Goal: Task Accomplishment & Management: Manage account settings

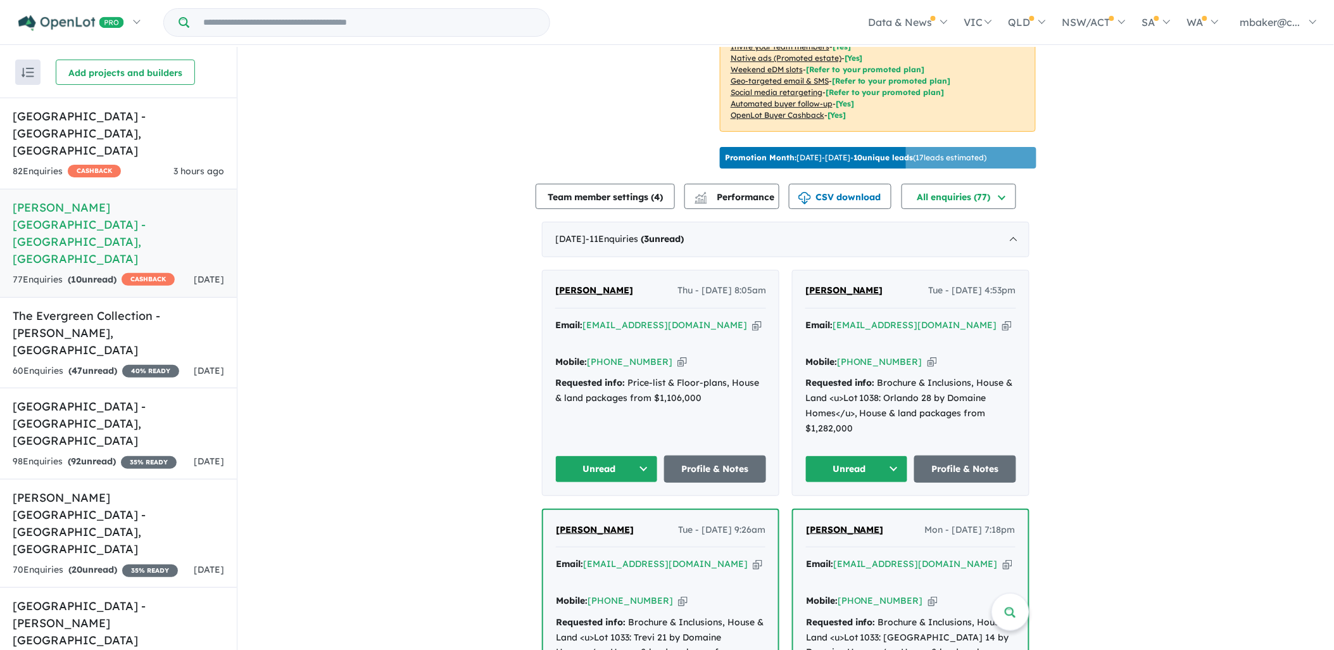
scroll to position [351, 0]
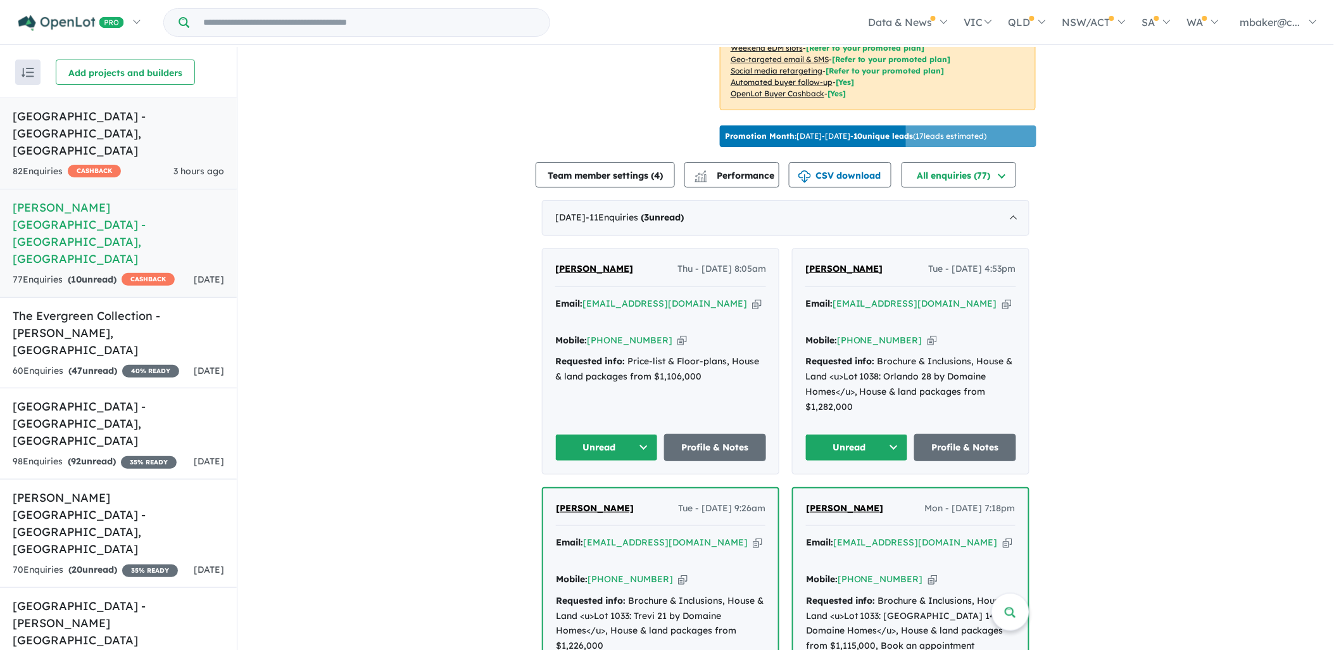
click at [181, 112] on h5 "[GEOGRAPHIC_DATA] - [GEOGRAPHIC_DATA] , [GEOGRAPHIC_DATA]" at bounding box center [118, 133] width 211 height 51
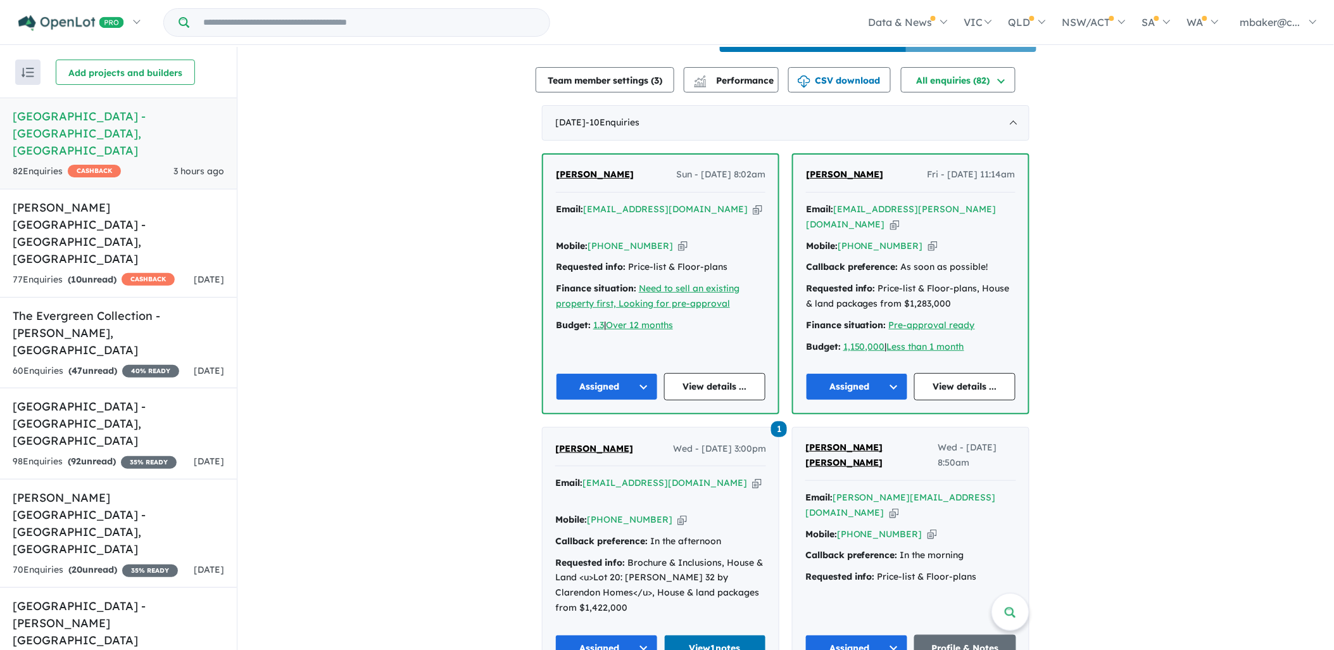
scroll to position [422, 0]
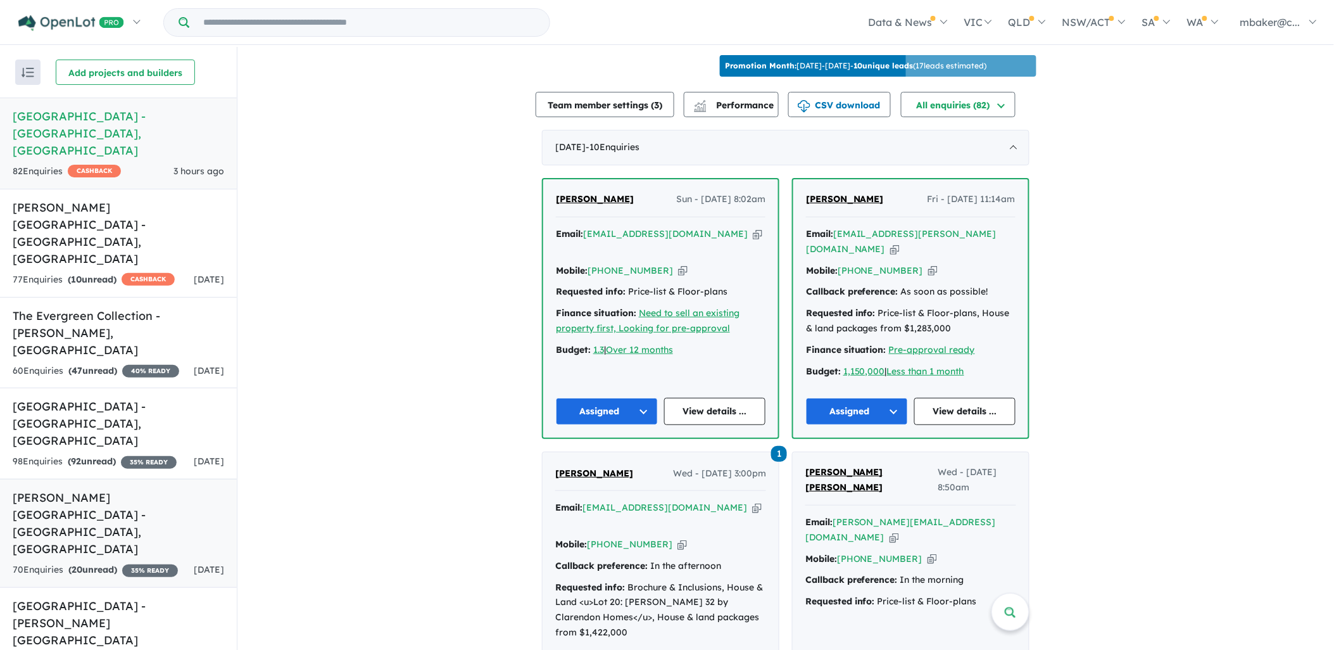
click at [154, 562] on div "70 Enquir ies ( 20 unread) 35 % READY" at bounding box center [95, 569] width 165 height 15
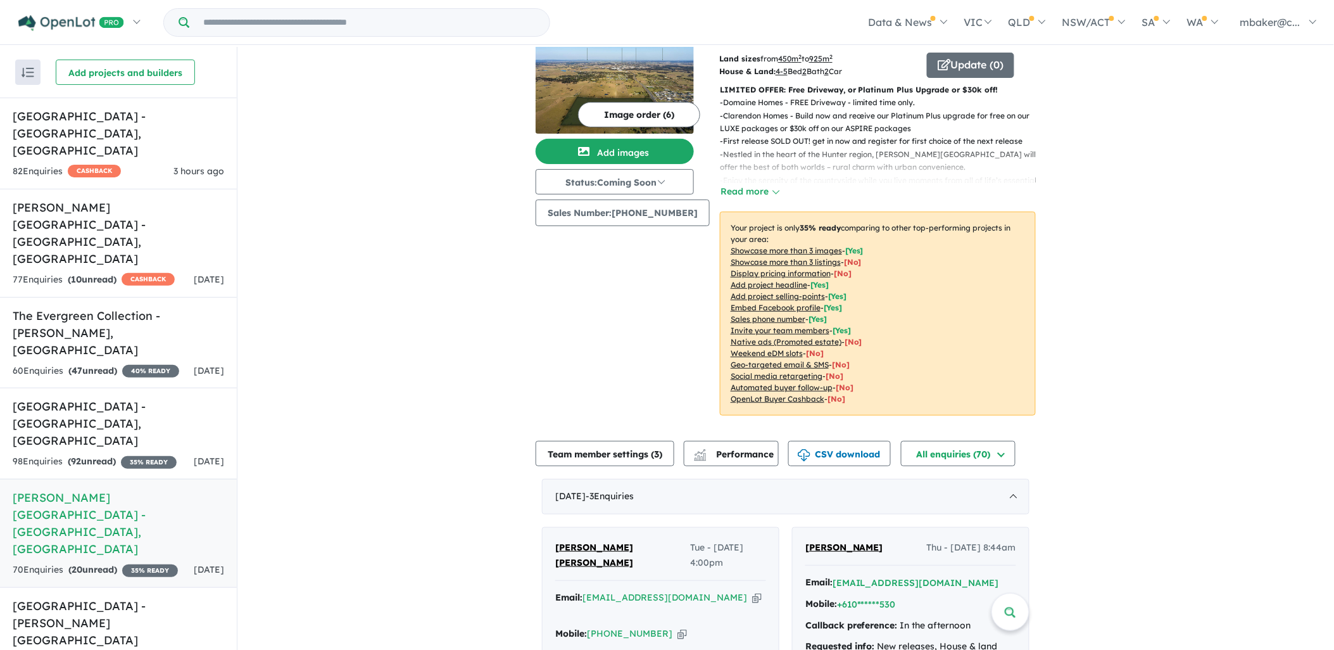
scroll to position [70, 0]
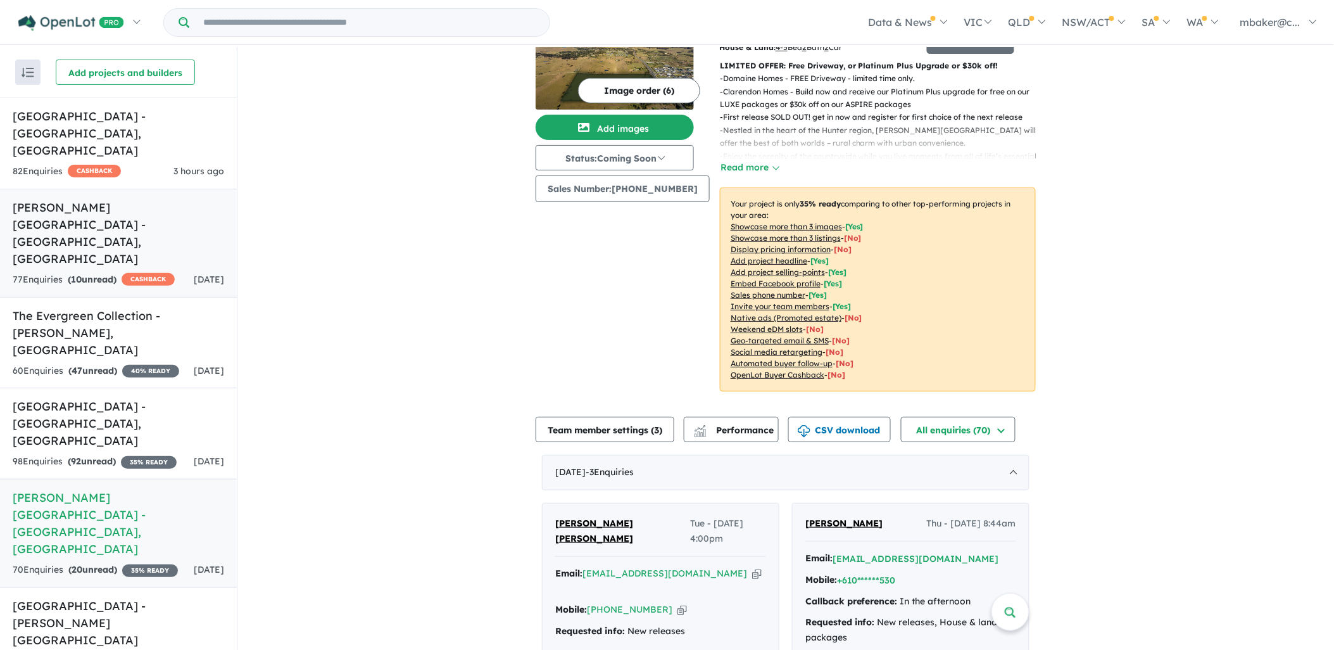
click at [124, 199] on h5 "Alma Place Estate - Oakville , NSW" at bounding box center [118, 233] width 211 height 68
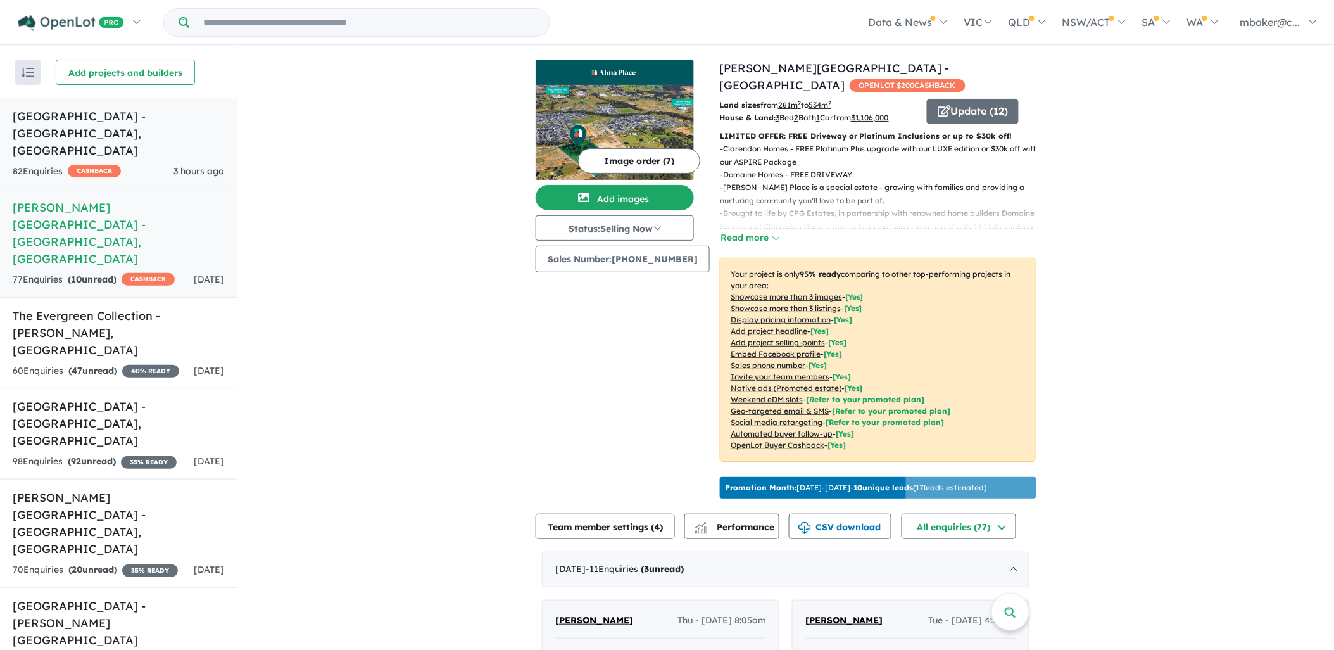
click at [142, 125] on link "Ridgehaven Estate - Elderslie , NSW 82 Enquir ies ( 0 unread) CASHBACK 3 hours …" at bounding box center [118, 143] width 237 height 92
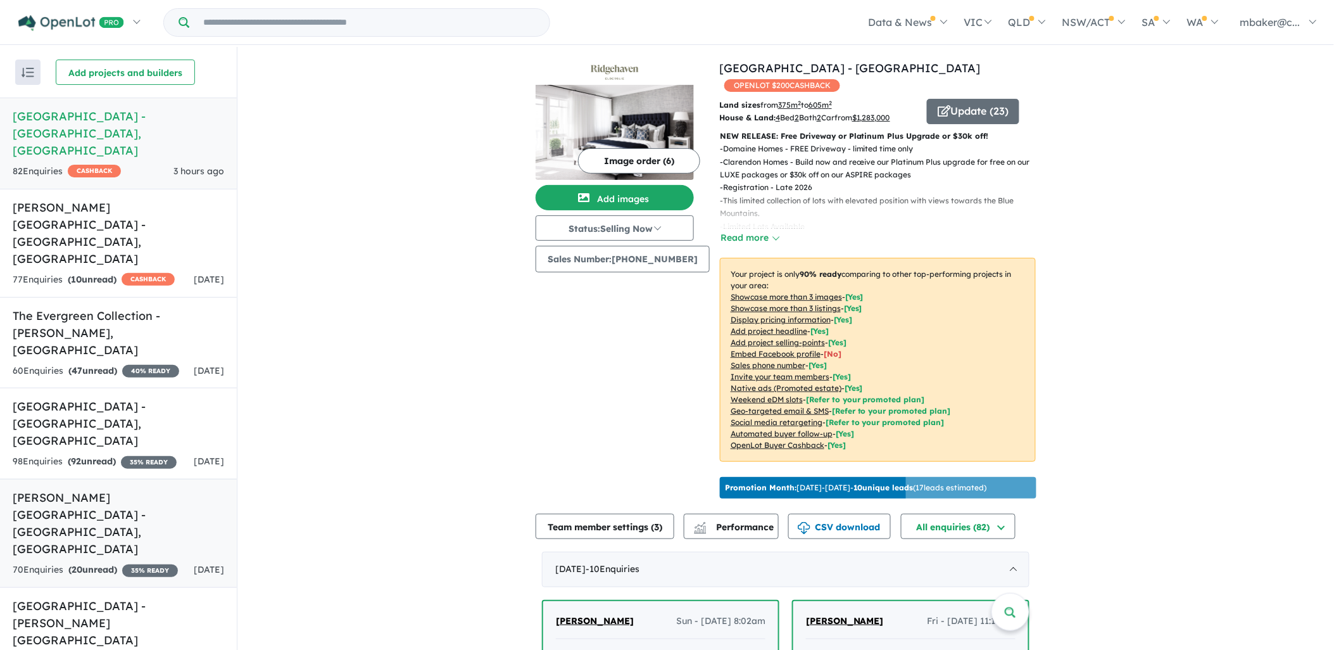
click at [127, 489] on h5 "[PERSON_NAME][GEOGRAPHIC_DATA] - [GEOGRAPHIC_DATA] , [GEOGRAPHIC_DATA]" at bounding box center [118, 523] width 211 height 68
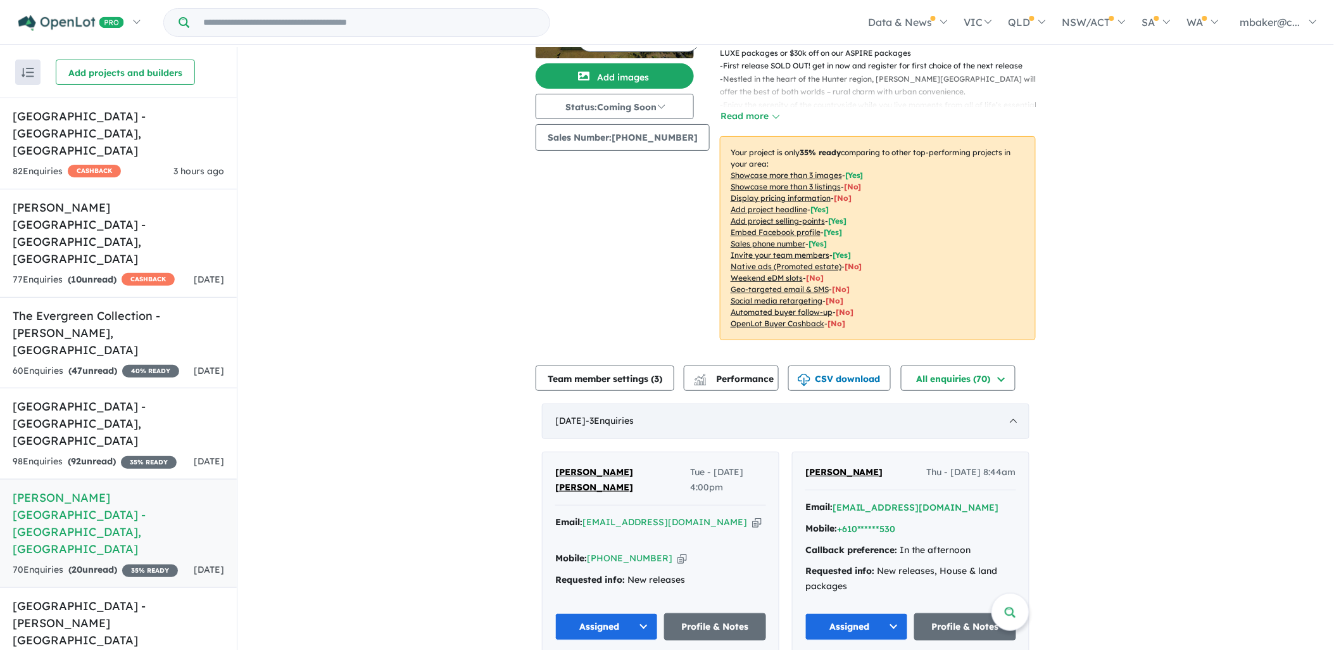
scroll to position [141, 0]
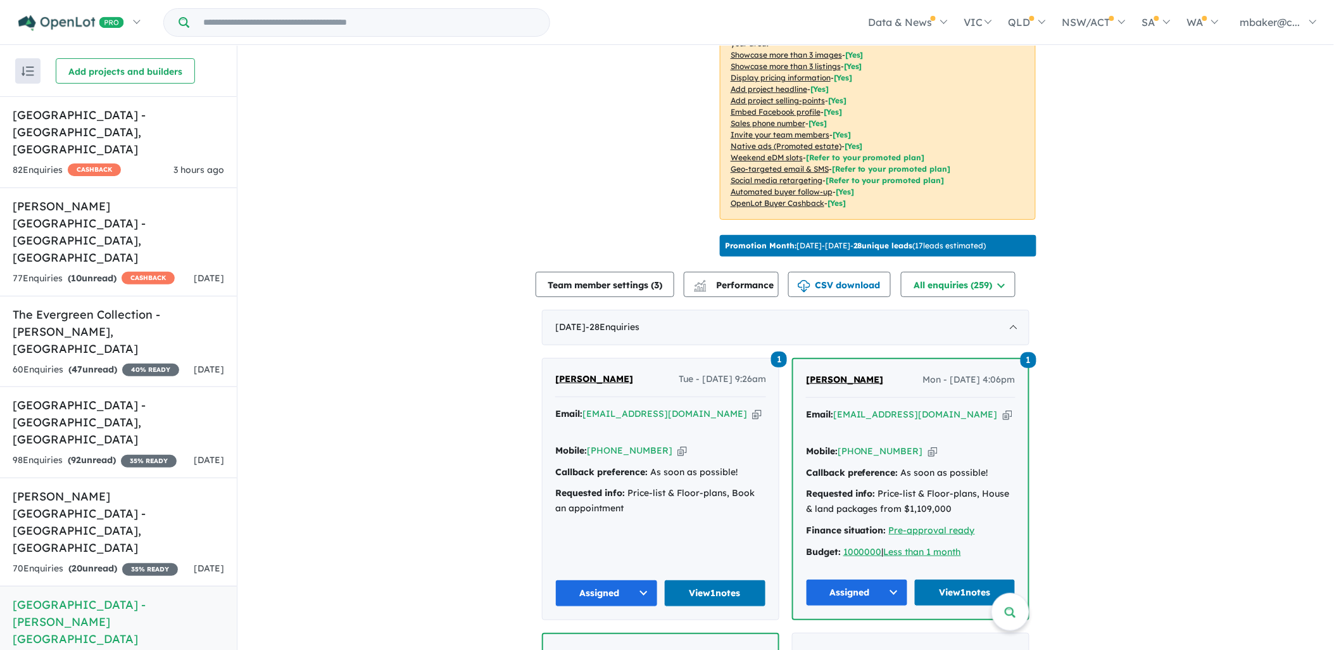
scroll to position [4, 0]
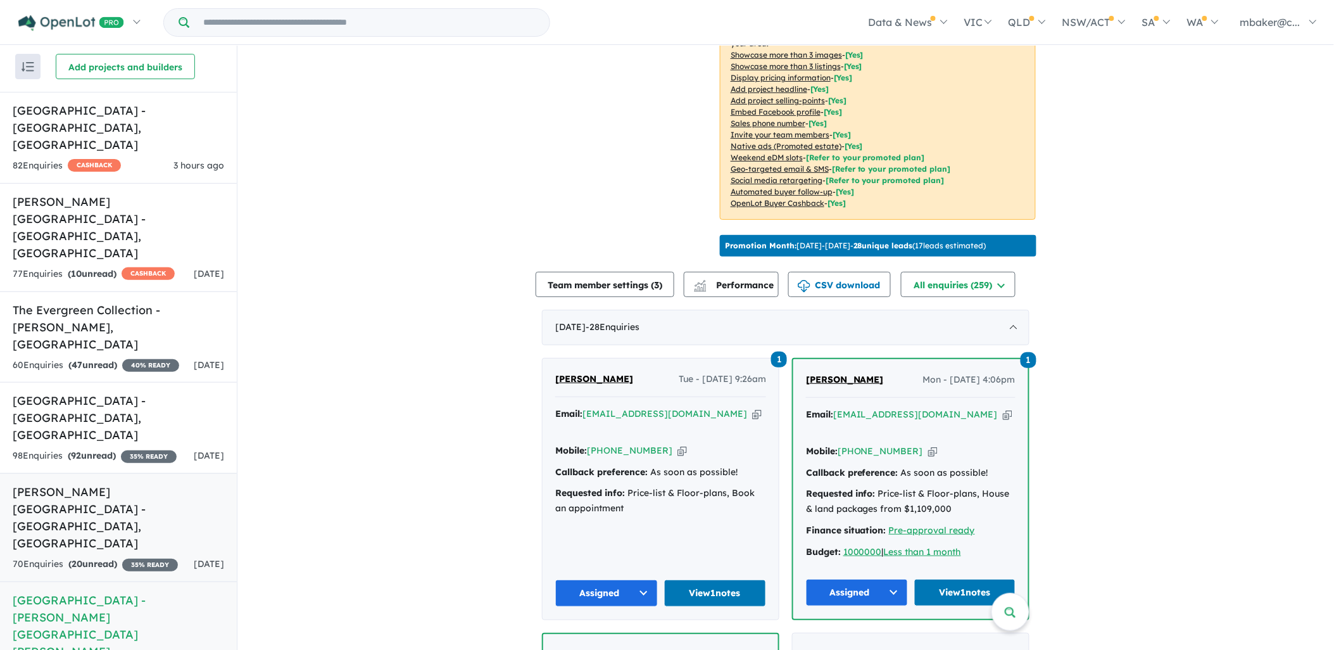
click at [104, 556] on div "70 Enquir ies ( 20 unread) 35 % READY" at bounding box center [95, 563] width 165 height 15
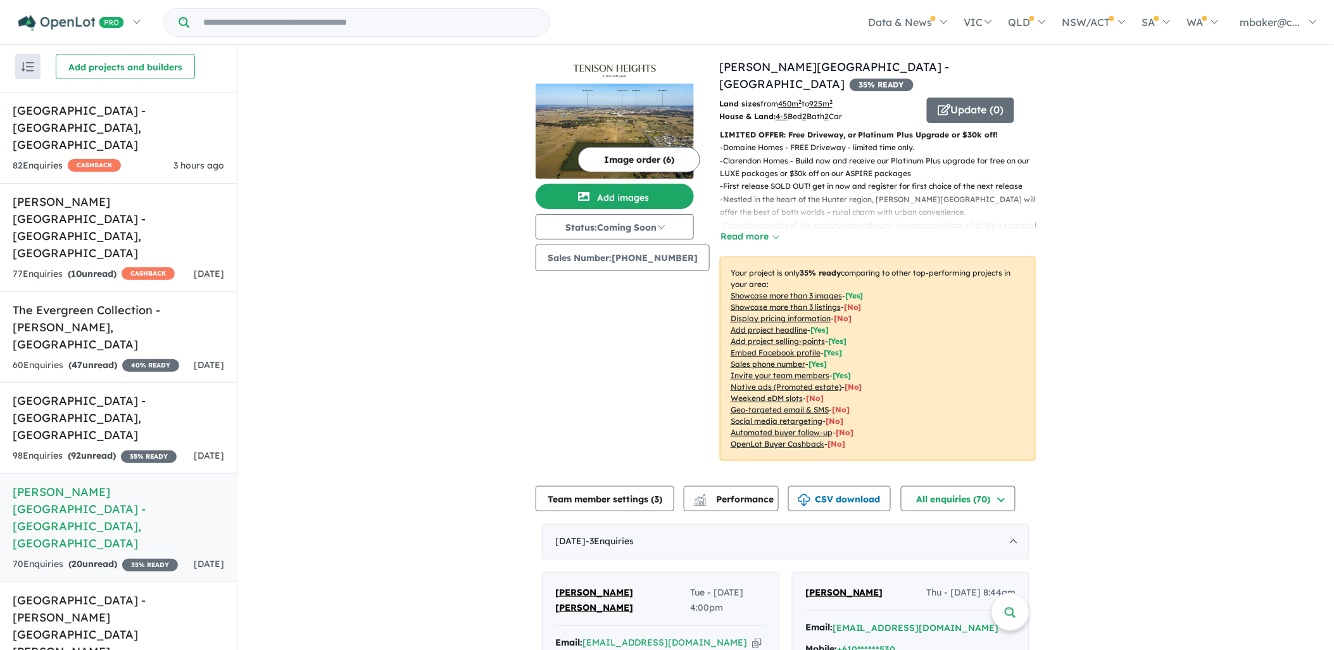
scroll to position [70, 0]
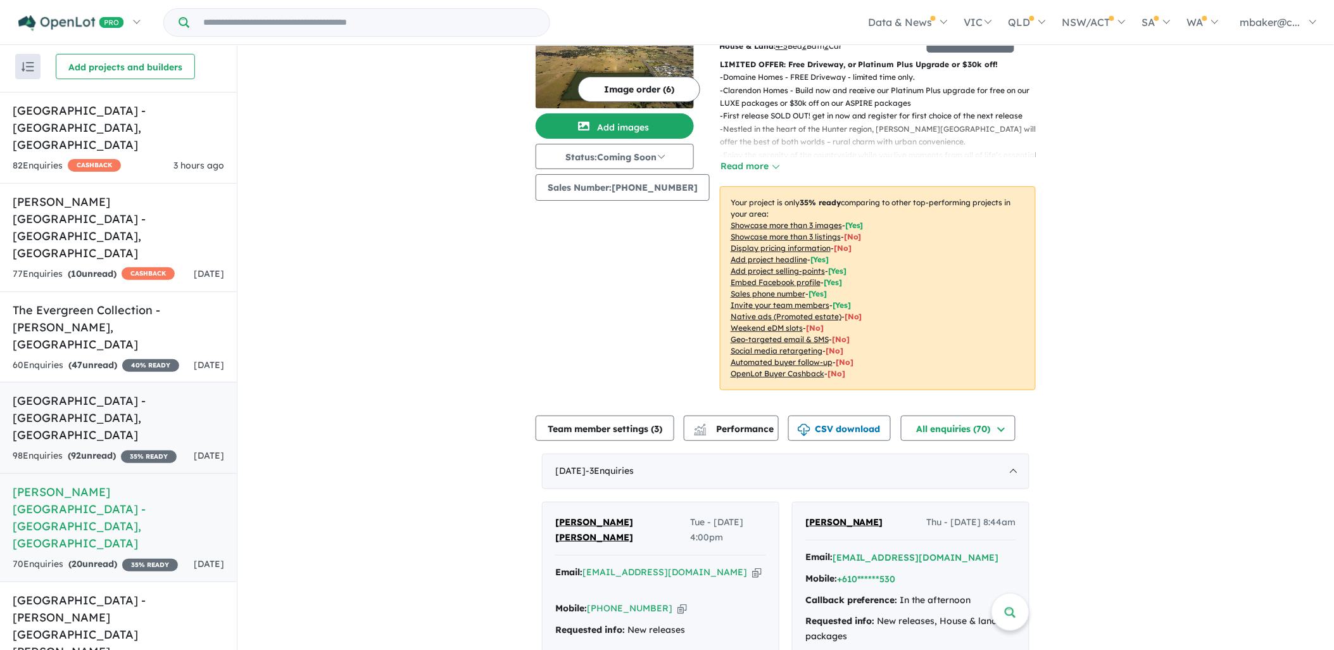
click at [125, 448] on div "98 Enquir ies ( 92 unread) 35 % READY" at bounding box center [95, 455] width 164 height 15
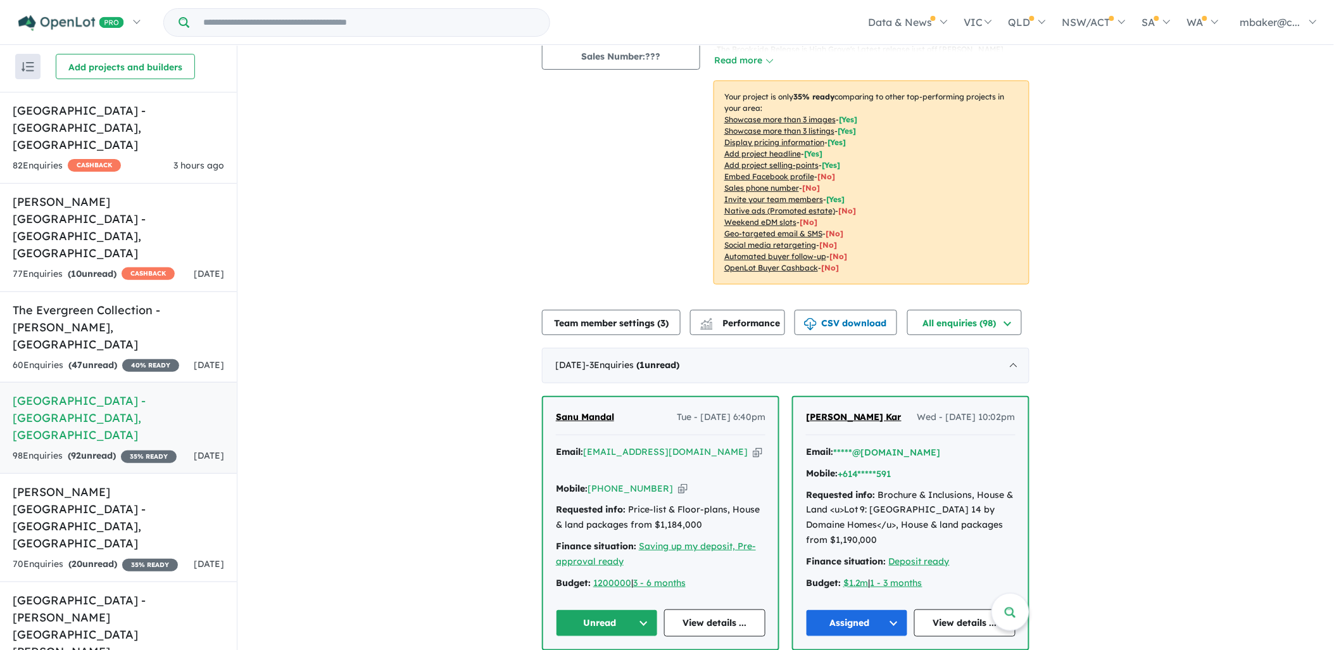
scroll to position [211, 0]
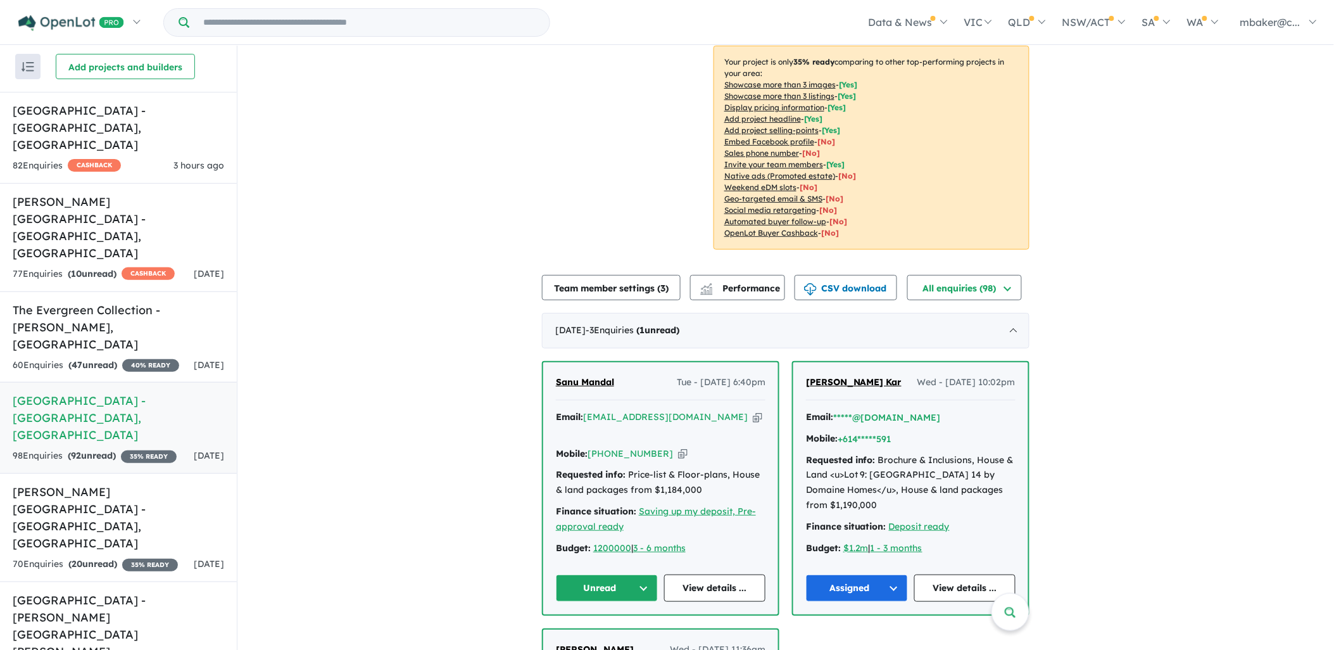
click at [595, 377] on span "Sanu Mandal" at bounding box center [585, 381] width 58 height 11
click at [592, 595] on button "Unread" at bounding box center [607, 587] width 102 height 27
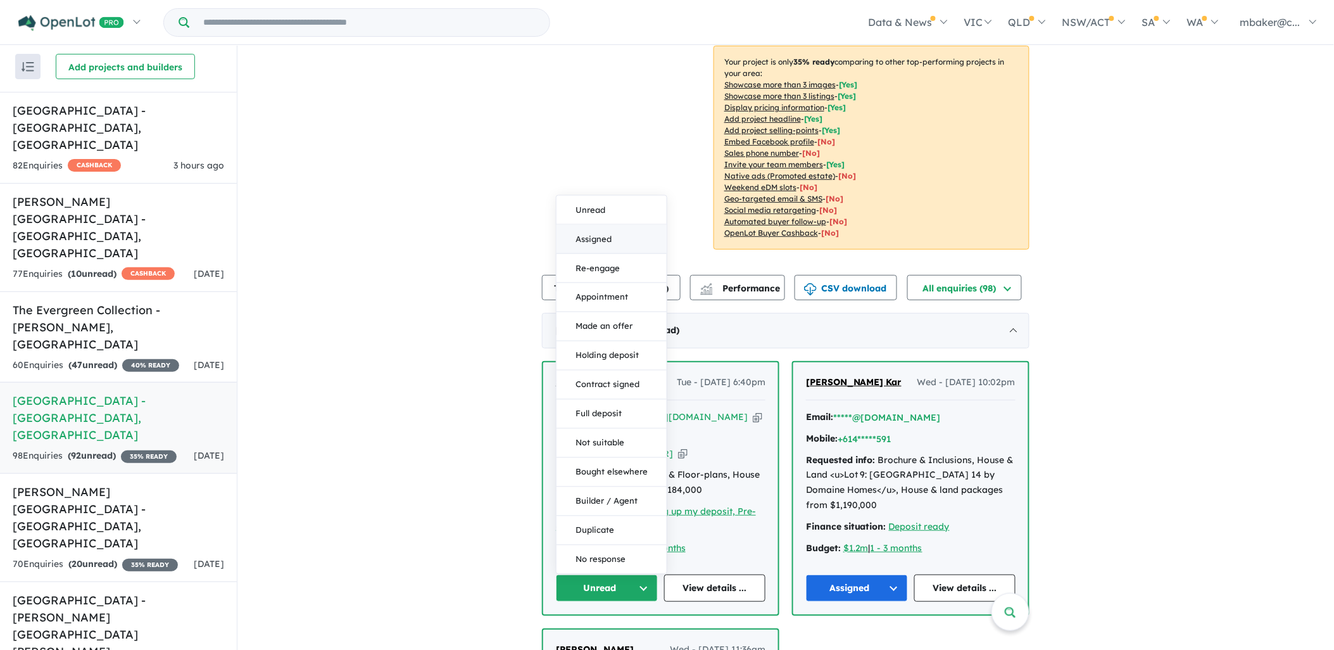
click at [603, 229] on button "Assigned" at bounding box center [611, 239] width 110 height 29
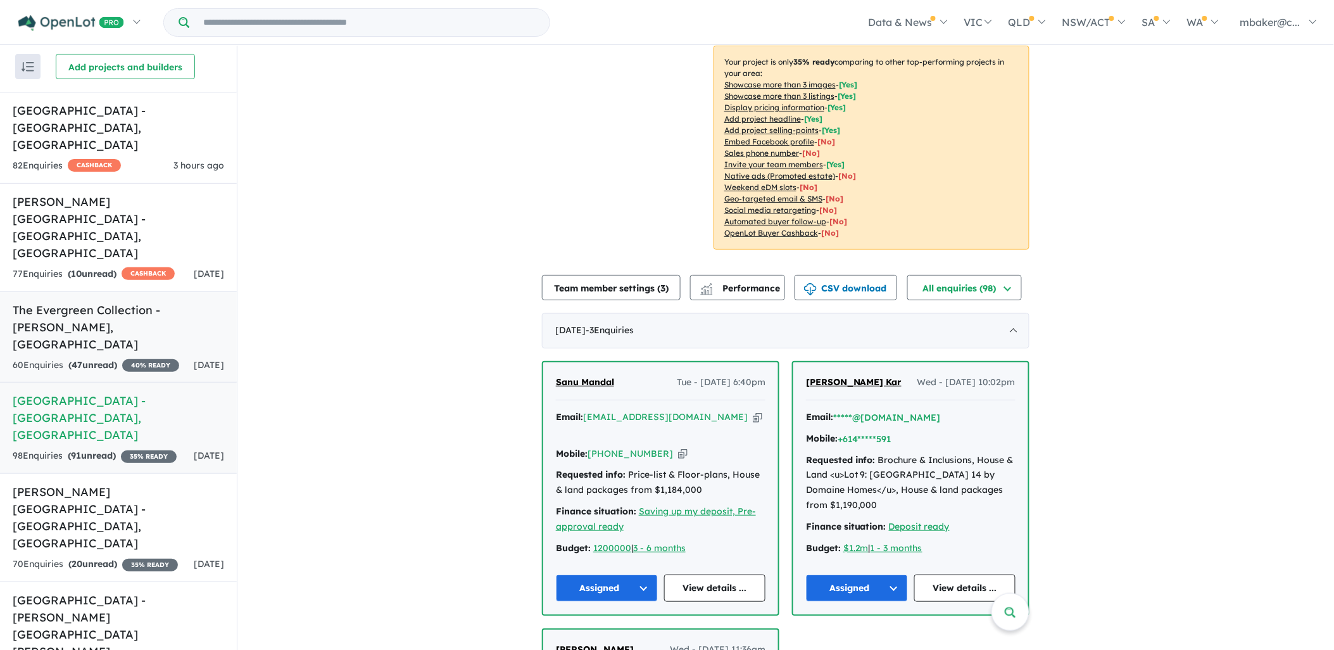
click at [122, 291] on link "The Evergreen Collection - Calderwood , NSW 60 Enquir ies ( 47 unread) 40 % REA…" at bounding box center [118, 337] width 237 height 92
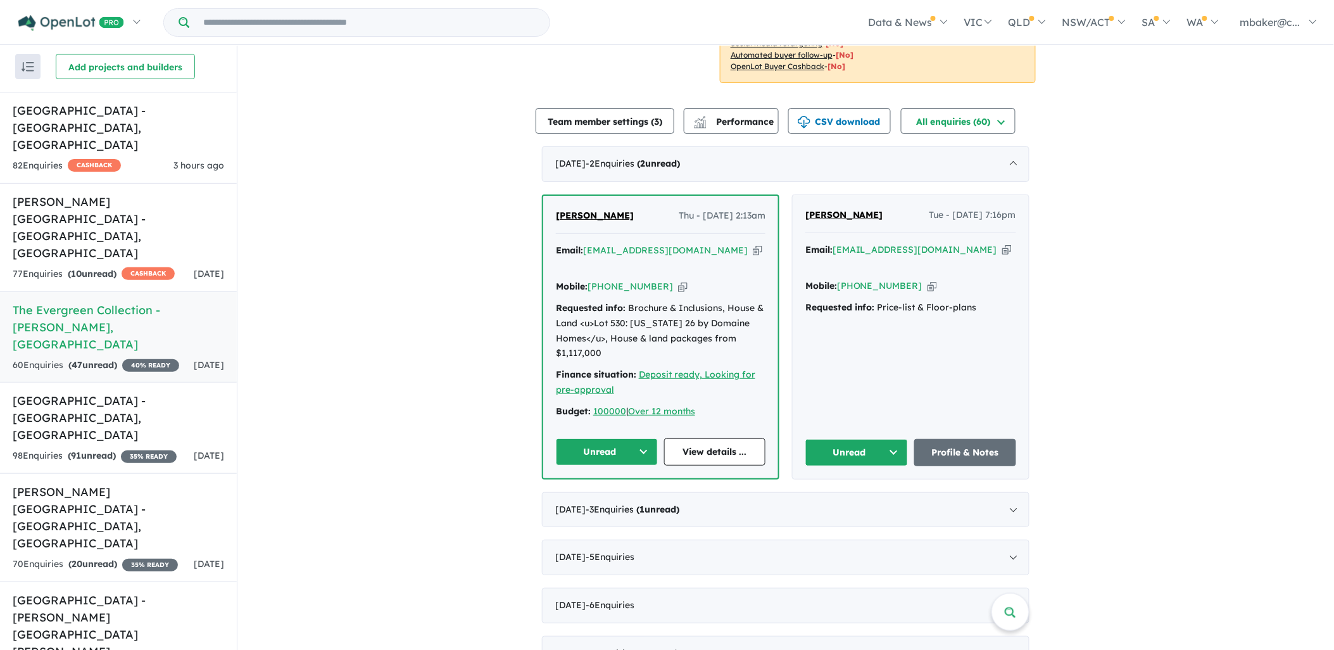
scroll to position [422, 0]
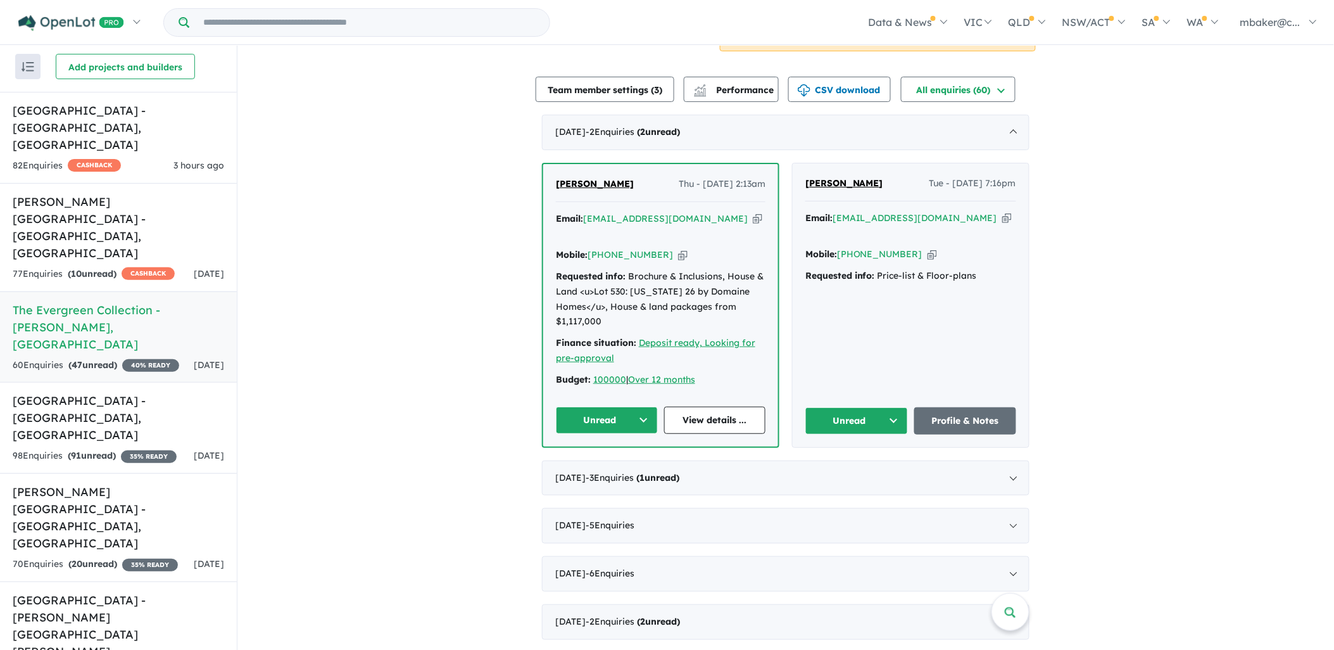
click at [847, 177] on span "Tony Callan" at bounding box center [844, 182] width 78 height 11
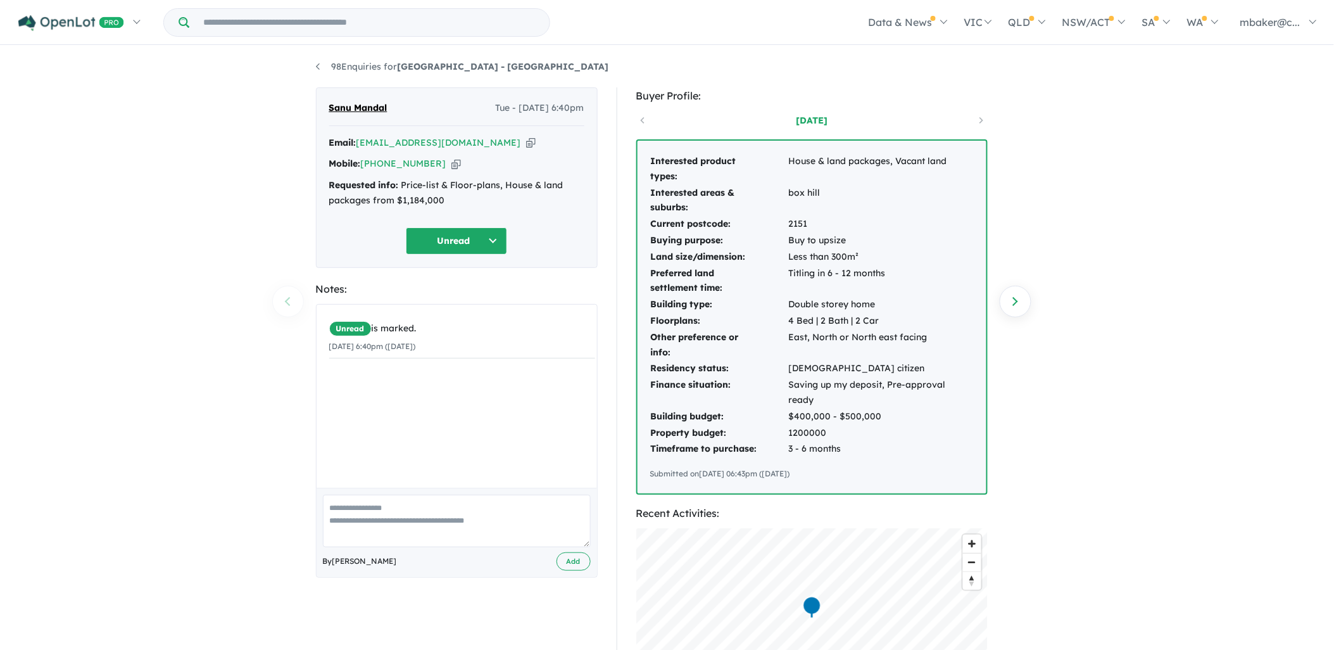
click at [526, 146] on icon "button" at bounding box center [530, 142] width 9 height 13
drag, startPoint x: 456, startPoint y: 196, endPoint x: 330, endPoint y: 187, distance: 126.3
click at [330, 187] on div "Requested info: Price-list & Floor-plans, House & land packages from $1,184,000" at bounding box center [456, 193] width 255 height 30
copy div "Requested info: Price-list & Floor-plans, House & land packages from $1,184,000"
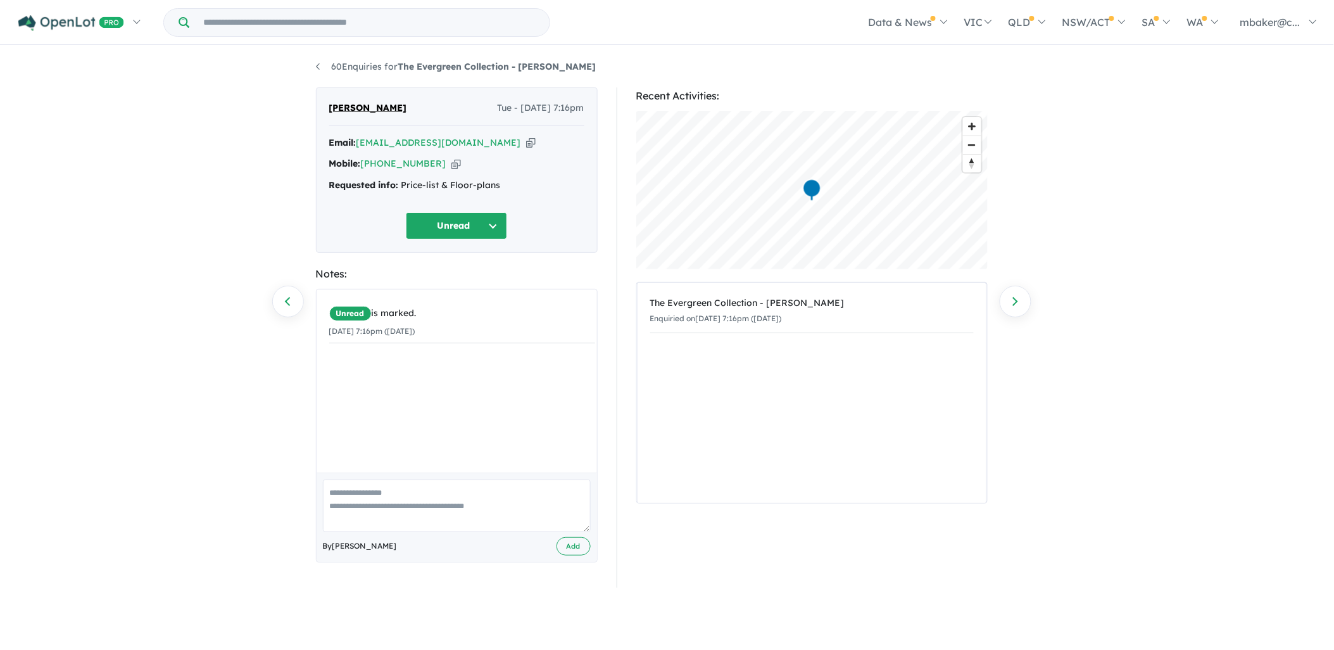
click at [526, 143] on icon "button" at bounding box center [530, 142] width 9 height 13
click at [526, 141] on icon "button" at bounding box center [530, 142] width 9 height 13
drag, startPoint x: 513, startPoint y: 176, endPoint x: 330, endPoint y: 186, distance: 183.9
click at [330, 186] on div "Email: acallan02@outlook.com Copied! Mobile: +61 408 488 961 Copied! Requested …" at bounding box center [456, 167] width 255 height 64
copy div "Requested info: Price-list & Floor-plans"
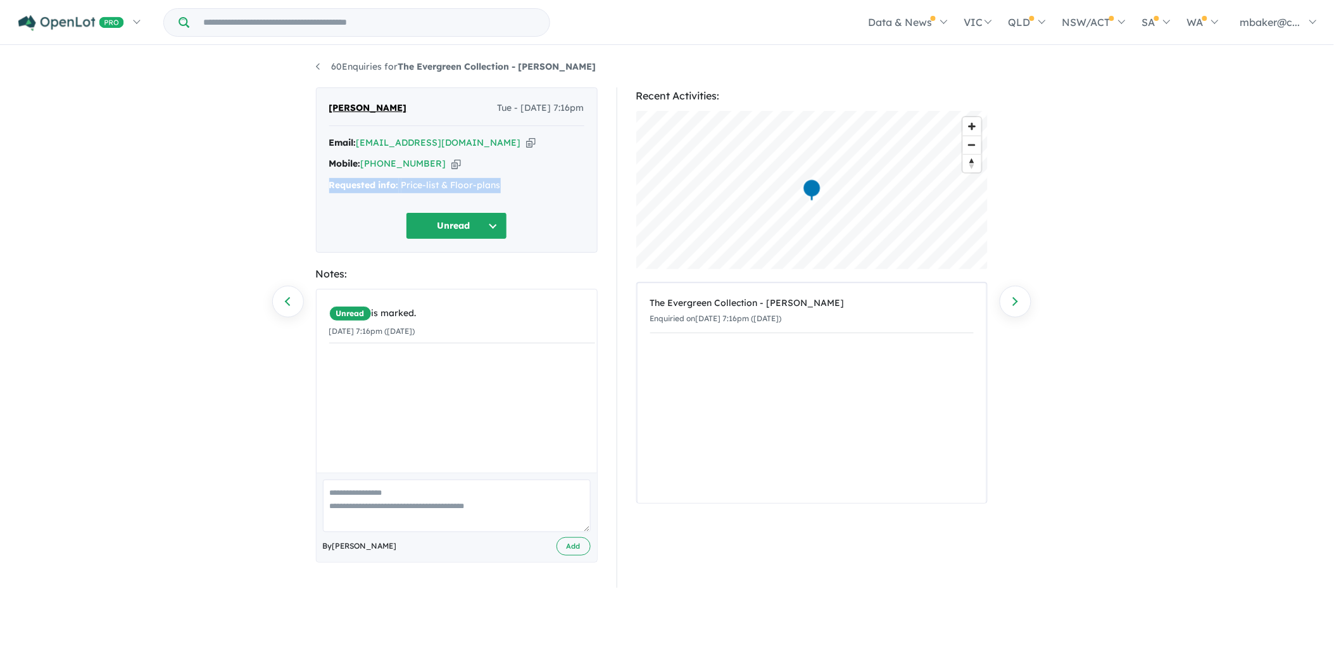
click at [447, 235] on button "Unread" at bounding box center [456, 225] width 101 height 27
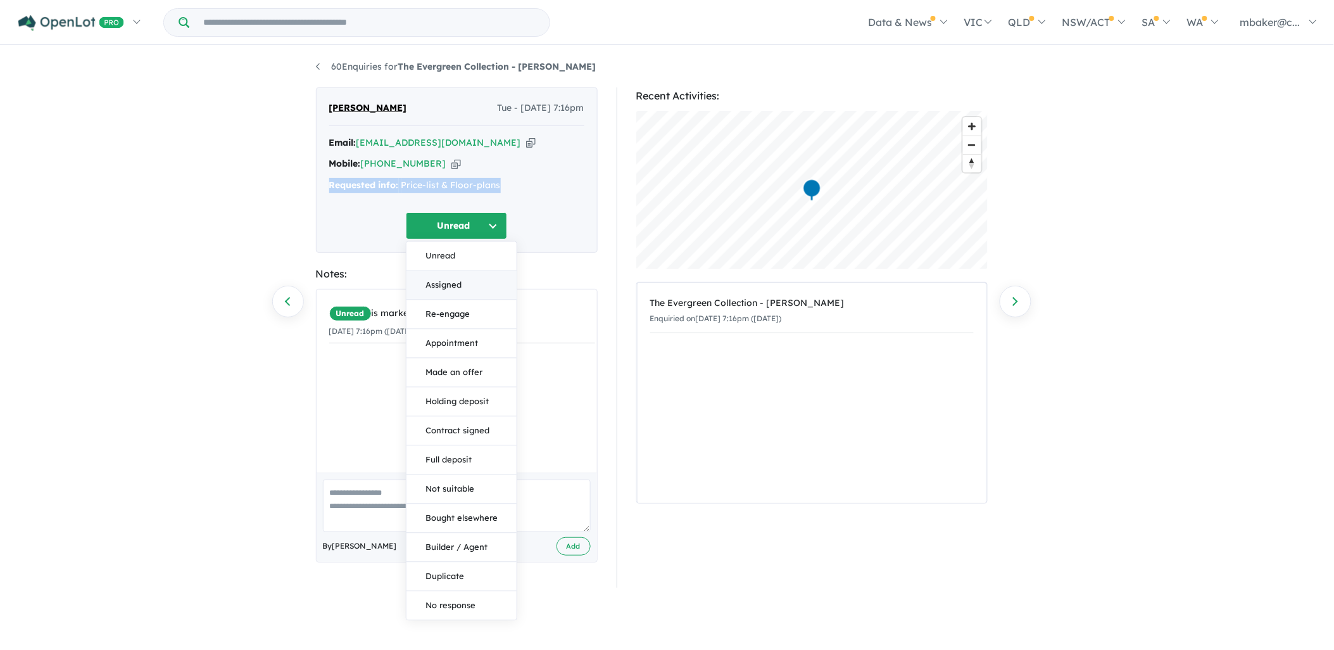
click at [464, 296] on button "Assigned" at bounding box center [461, 285] width 110 height 29
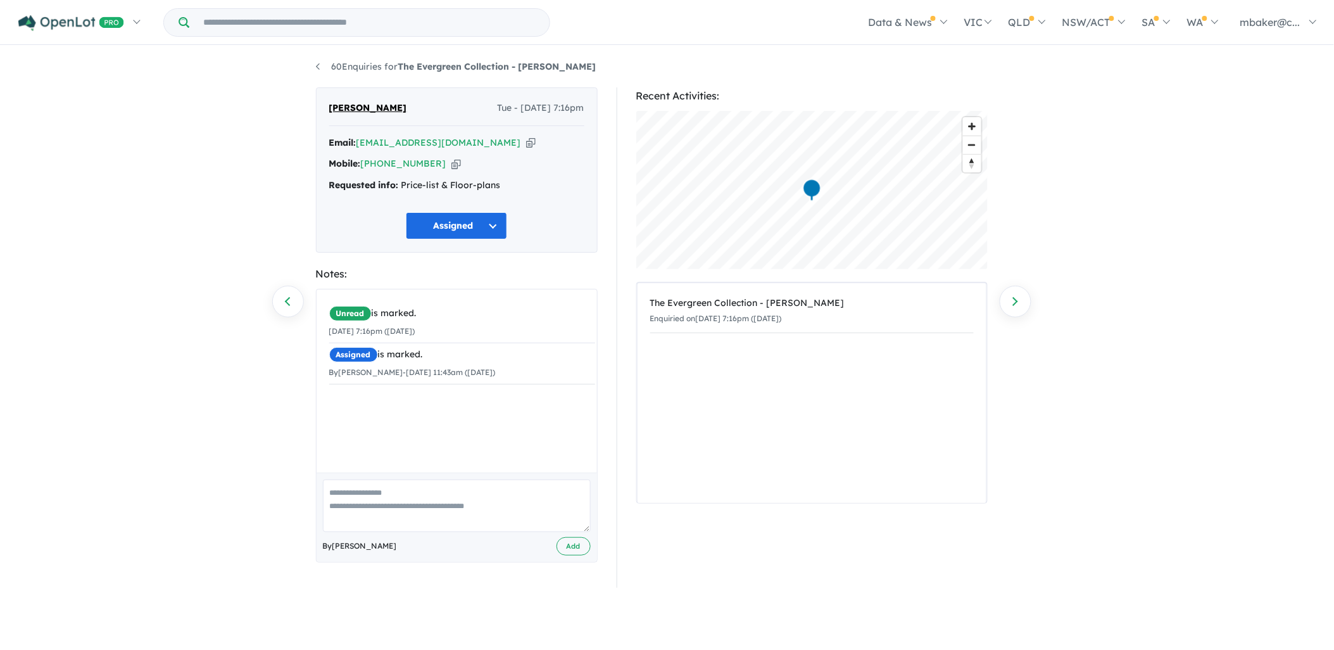
drag, startPoint x: 665, startPoint y: 66, endPoint x: 555, endPoint y: 55, distance: 111.3
click at [663, 66] on ul "60 Enquiries for The Evergreen Collection - Calderwood" at bounding box center [667, 67] width 703 height 15
click at [338, 61] on link "60 Enquiries for The Evergreen Collection - Calderwood" at bounding box center [456, 66] width 280 height 11
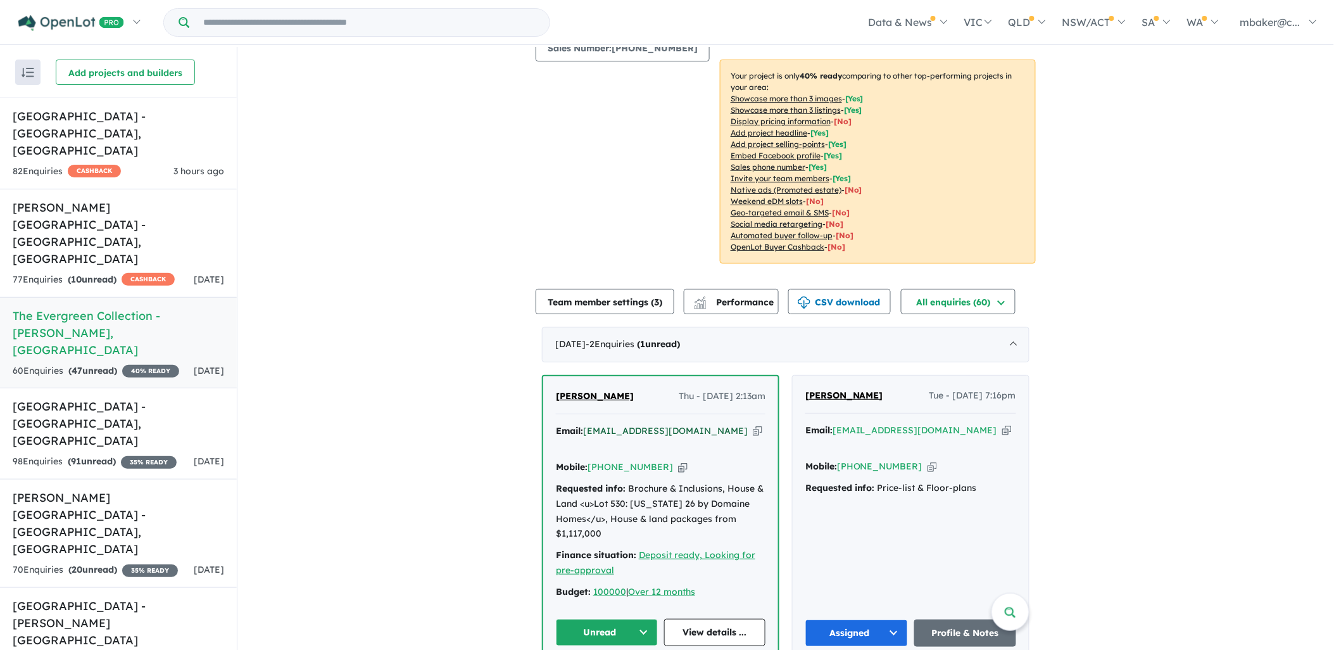
scroll to position [281, 0]
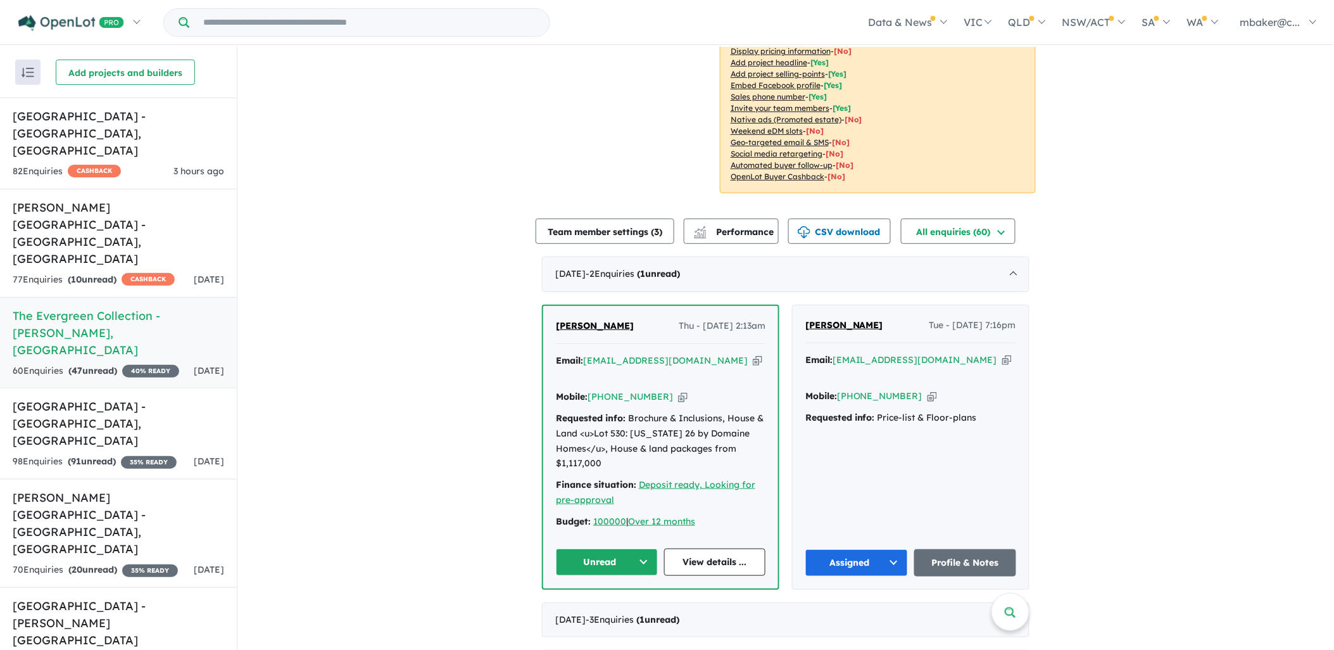
click at [575, 320] on span "Blessy Dinal" at bounding box center [595, 325] width 78 height 11
click at [1002, 353] on icon "button" at bounding box center [1006, 359] width 9 height 13
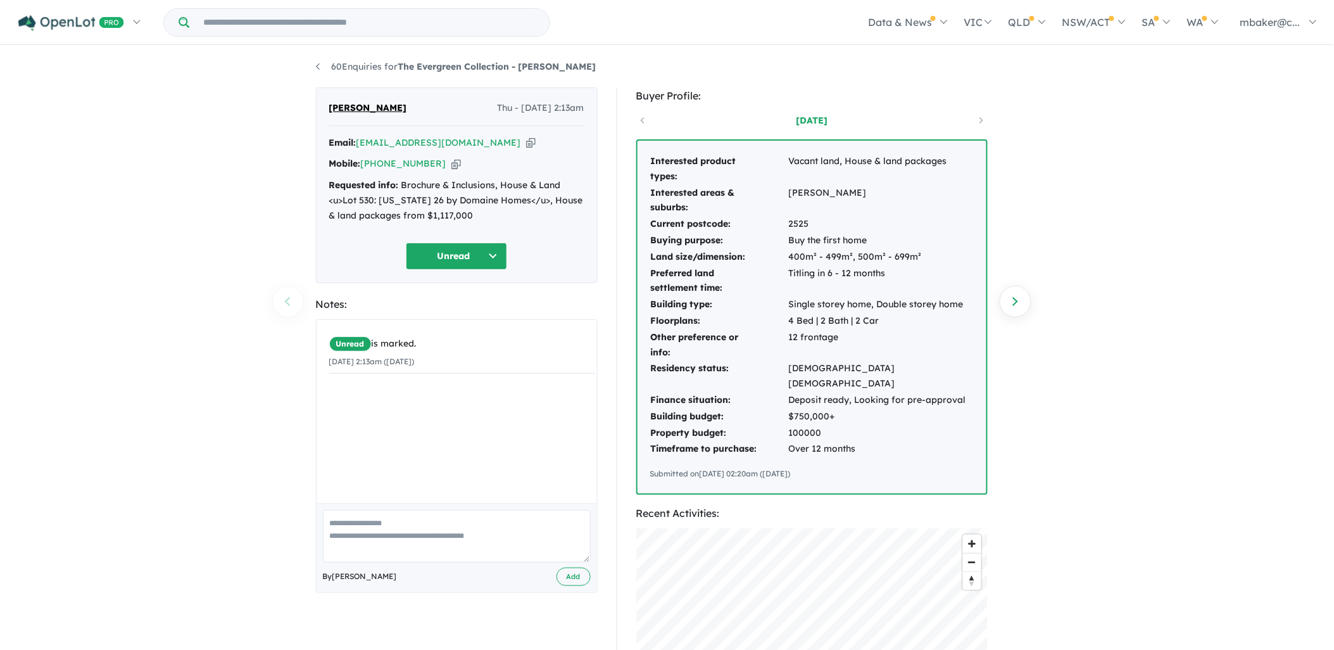
click at [526, 149] on icon "button" at bounding box center [530, 142] width 9 height 13
click at [467, 249] on button "Unread" at bounding box center [456, 255] width 101 height 27
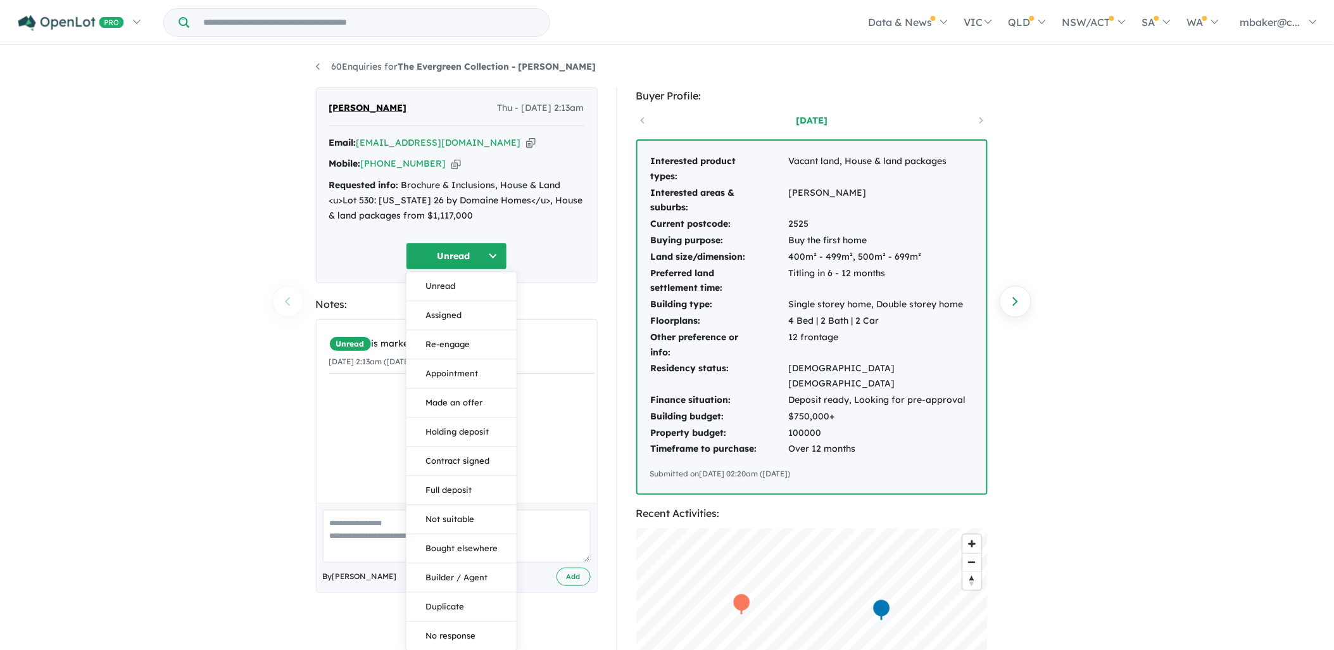
click at [460, 308] on button "Assigned" at bounding box center [461, 315] width 110 height 29
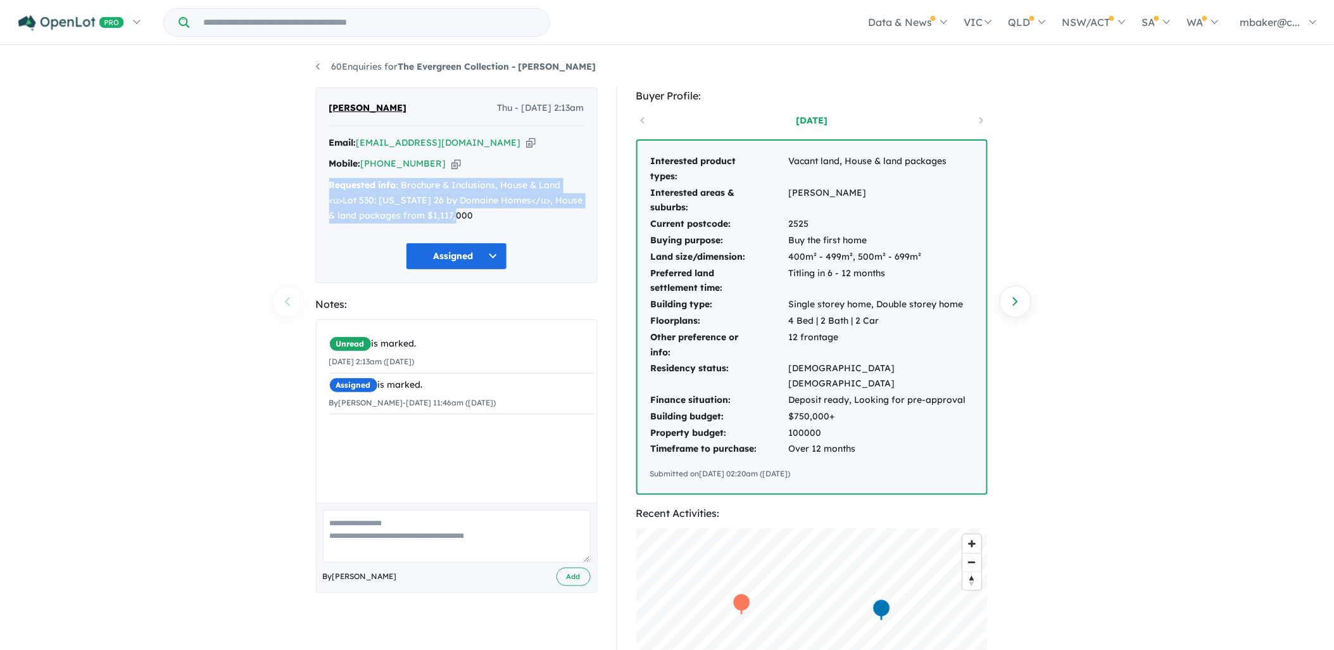
drag, startPoint x: 476, startPoint y: 216, endPoint x: 330, endPoint y: 188, distance: 148.2
click at [330, 188] on div "Requested info: Brochure & Inclusions, House & Land <u>Lot 530: Montana 26 by D…" at bounding box center [456, 200] width 255 height 45
copy div "Requested info: Brochure & Inclusions, House & Land <u>Lot 530: Montana 26 by D…"
click at [376, 68] on link "60 Enquiries for The Evergreen Collection - Calderwood" at bounding box center [456, 66] width 280 height 11
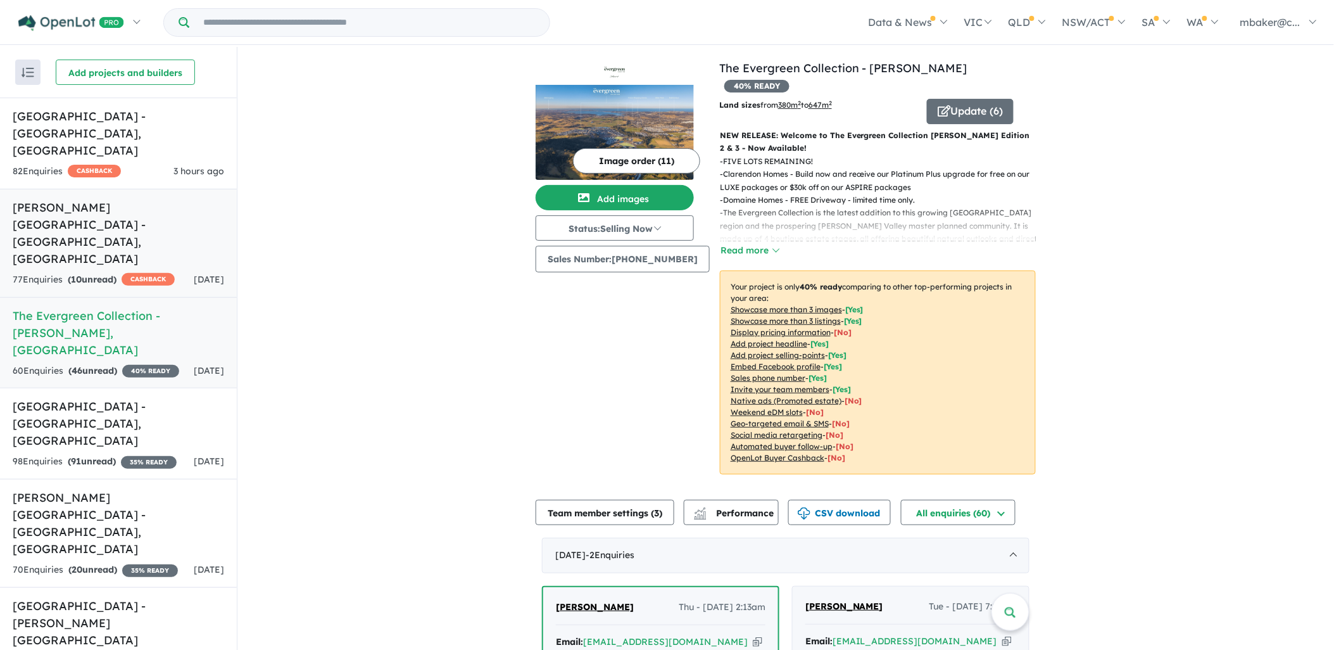
click at [115, 272] on div "77 Enquir ies ( 10 unread) CASHBACK" at bounding box center [94, 279] width 162 height 15
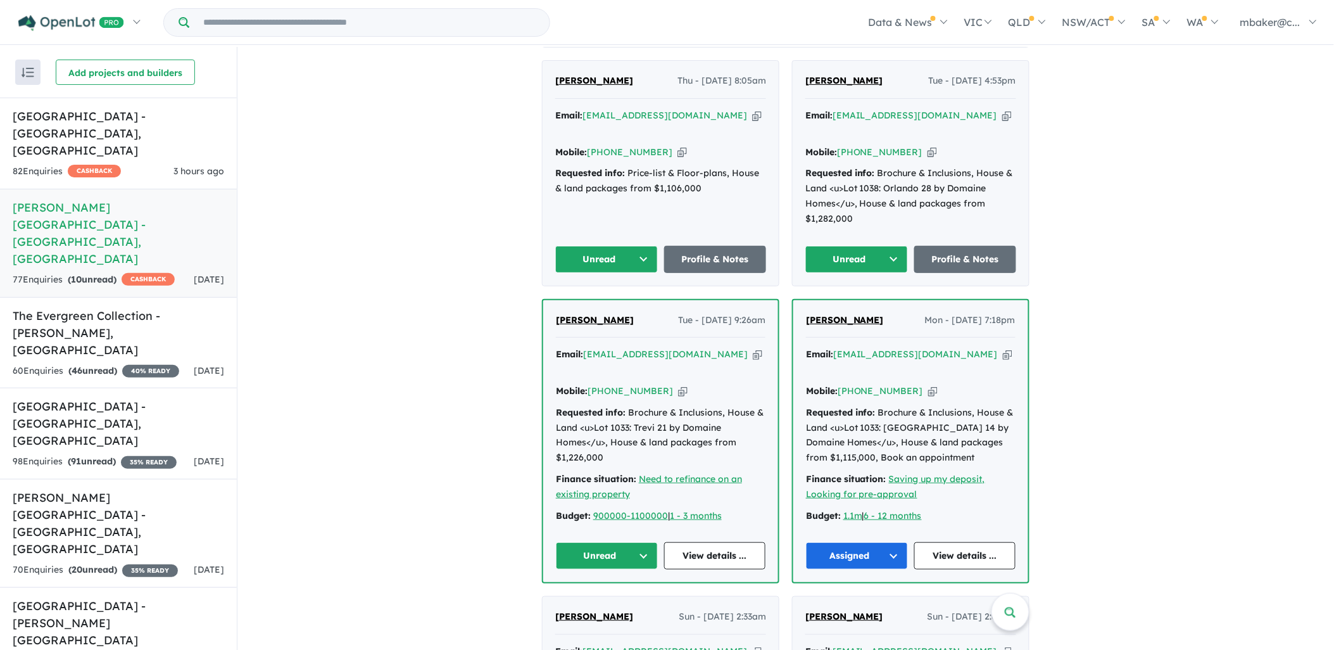
scroll to position [610, 0]
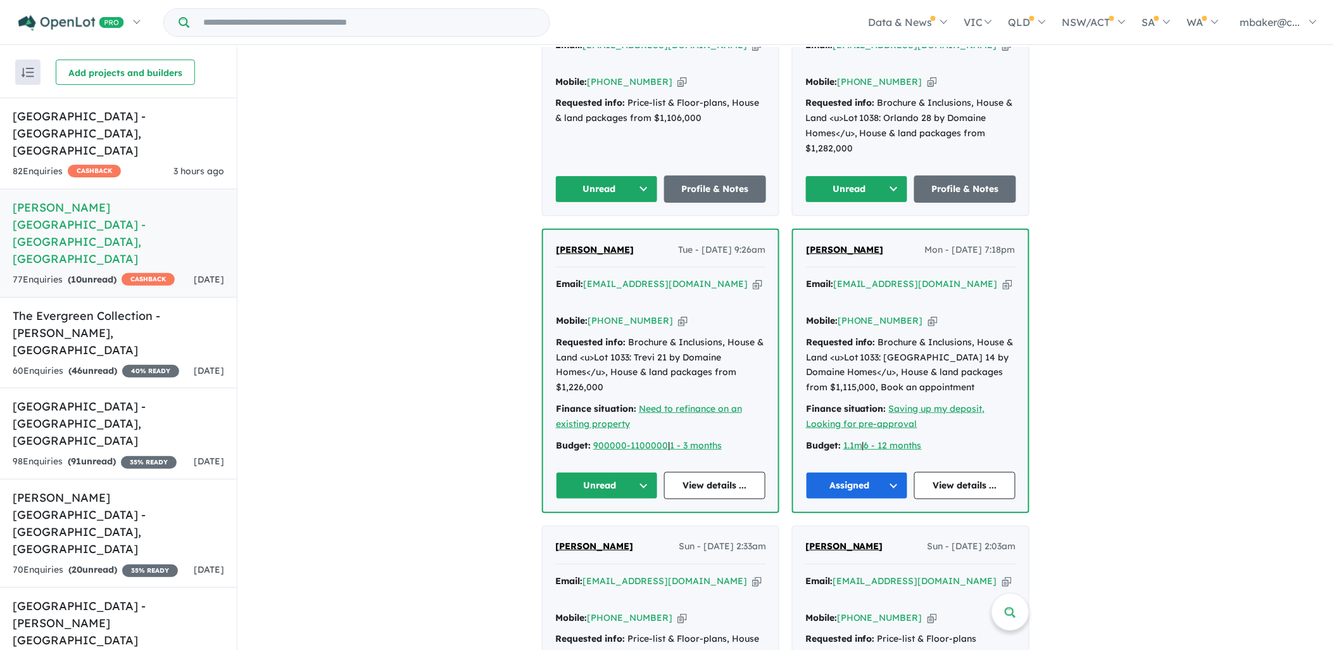
click at [753, 277] on icon "button" at bounding box center [757, 283] width 9 height 13
click at [600, 244] on span "[PERSON_NAME]" at bounding box center [595, 249] width 78 height 11
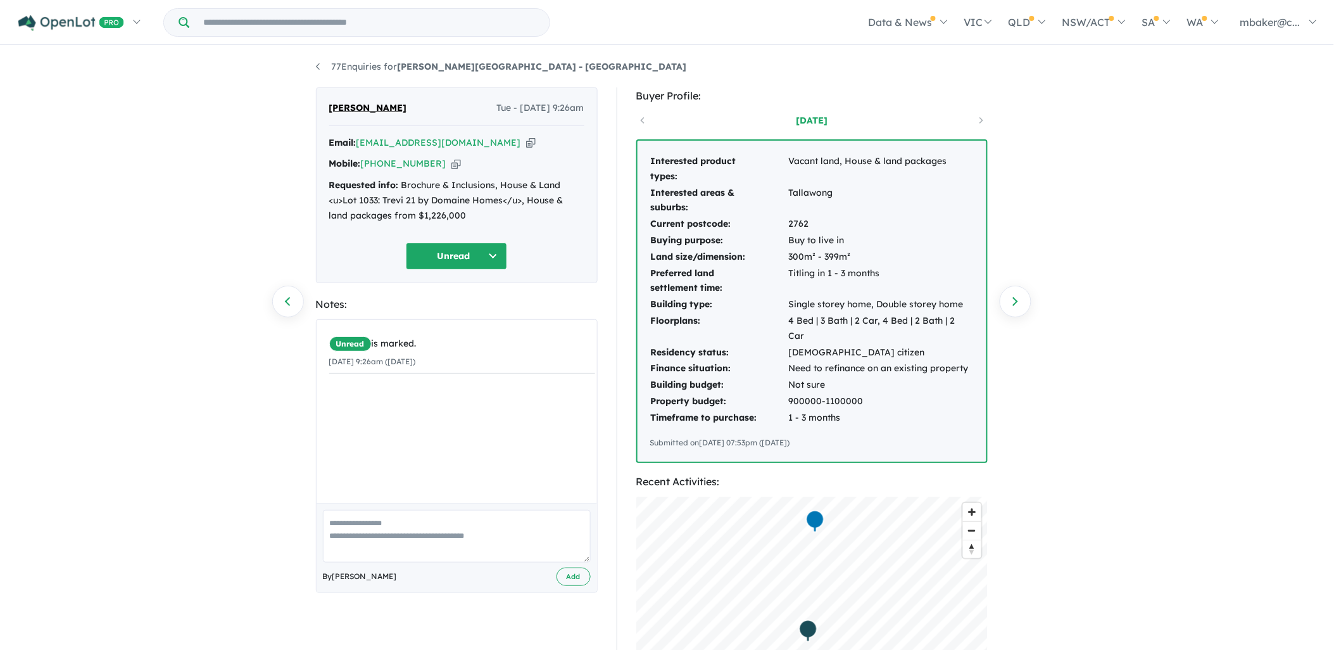
click at [451, 162] on icon "button" at bounding box center [455, 163] width 9 height 13
drag, startPoint x: 474, startPoint y: 220, endPoint x: 331, endPoint y: 188, distance: 146.1
click at [331, 188] on div "Requested info: Brochure & Inclusions, House & Land <u>Lot 1033: Trevi 21 by Do…" at bounding box center [456, 200] width 255 height 45
copy div "Requested info: Brochure & Inclusions, House & Land <u>Lot 1033: Trevi 21 by Do…"
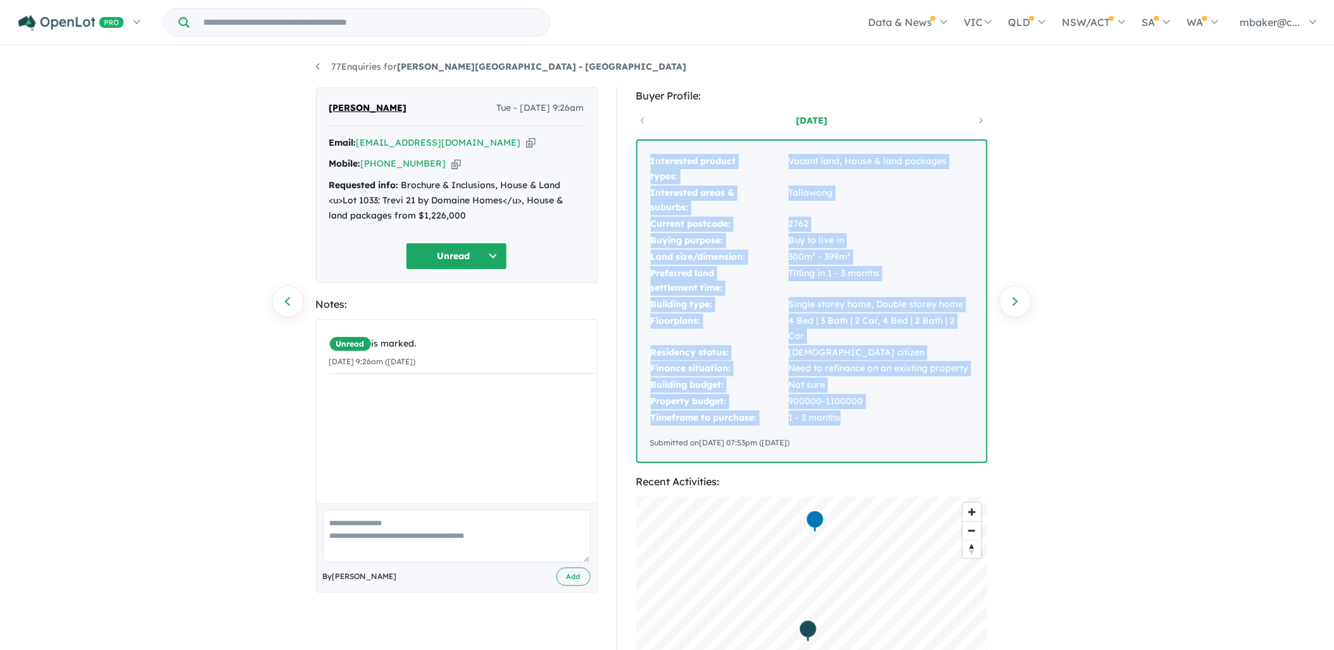
drag, startPoint x: 862, startPoint y: 408, endPoint x: 641, endPoint y: 165, distance: 328.9
click at [641, 165] on div "Interested product types: Vacant land, House & land packages Interested areas &…" at bounding box center [811, 301] width 349 height 321
copy tbody "Interested product types: Vacant land, House & land packages Interested areas &…"
click at [444, 267] on button "Unread" at bounding box center [456, 255] width 101 height 27
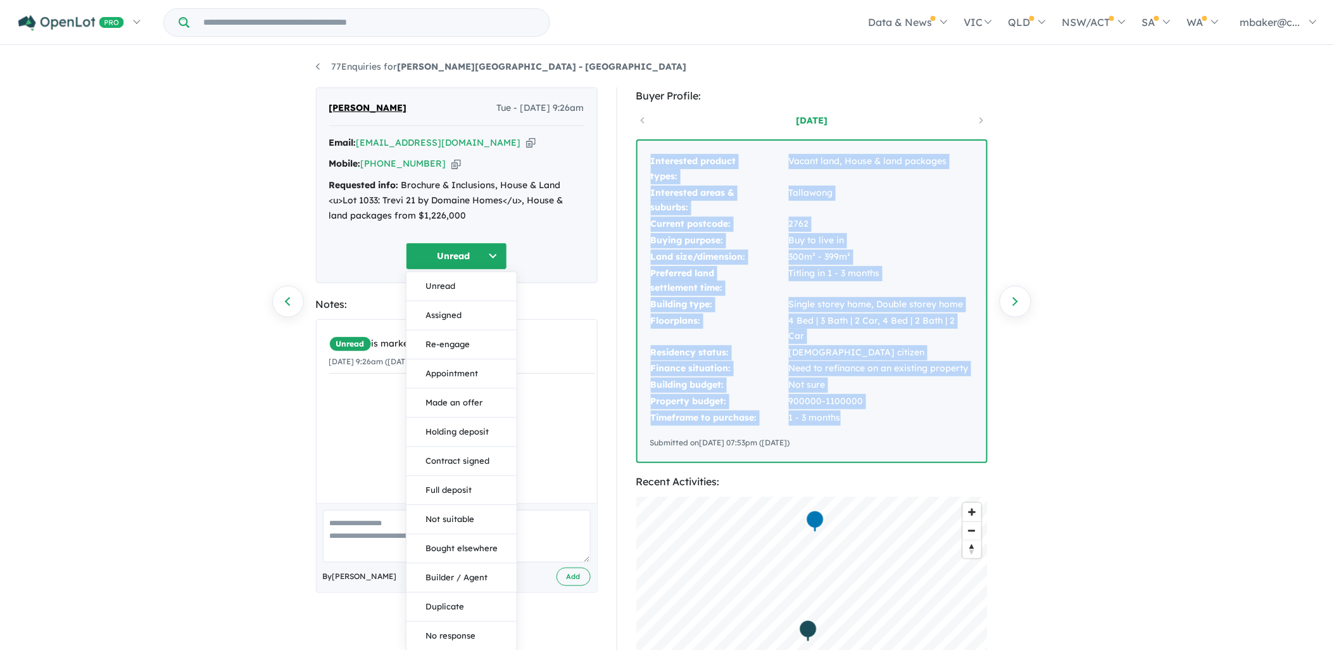
click at [463, 323] on button "Assigned" at bounding box center [461, 315] width 110 height 29
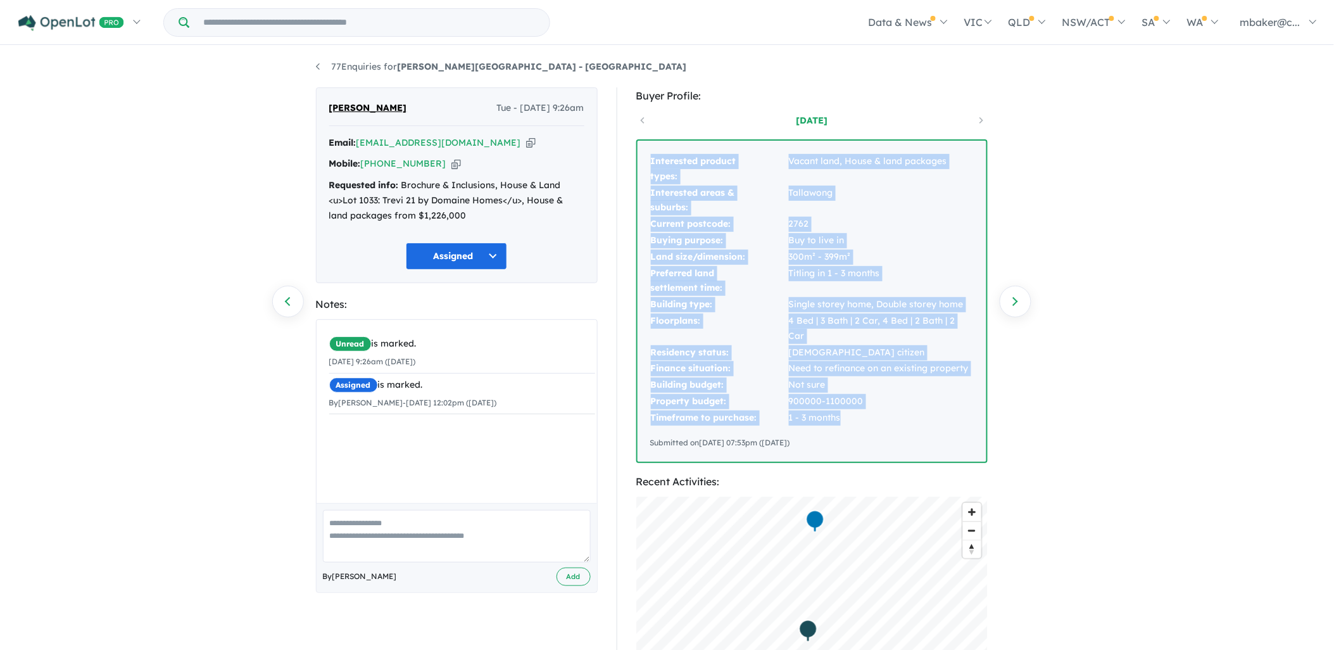
click at [886, 229] on td "2762" at bounding box center [880, 224] width 185 height 16
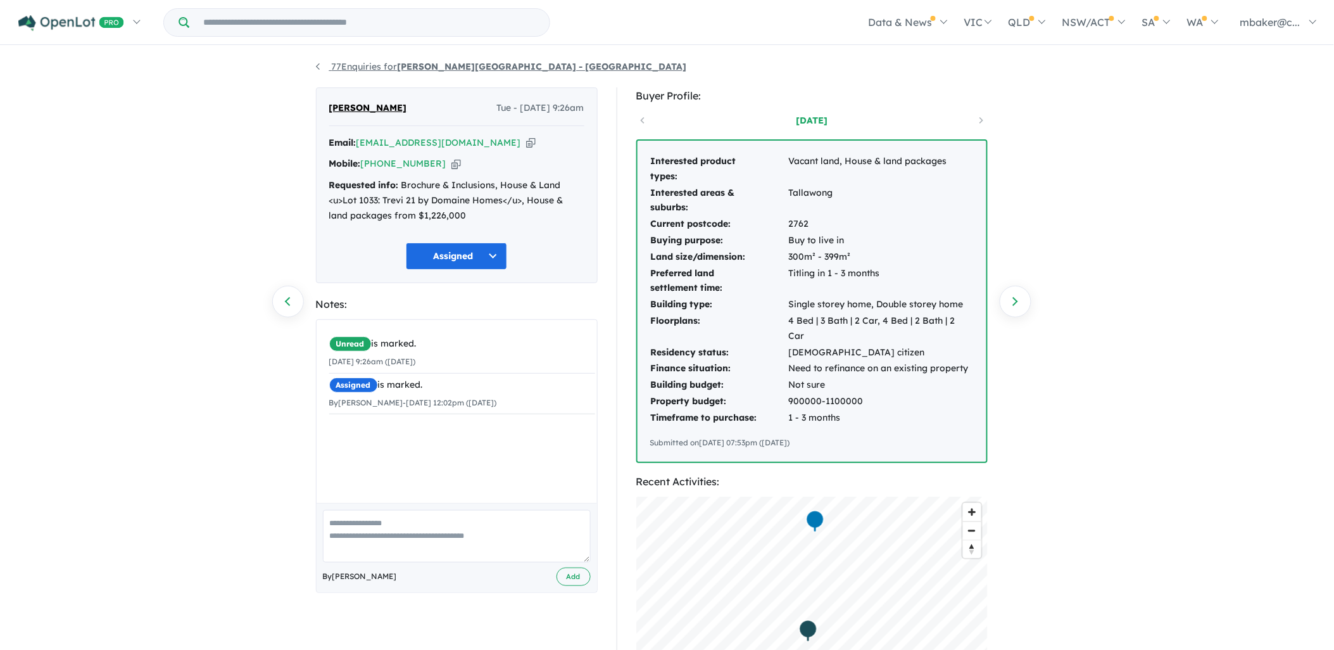
click at [343, 68] on link "77 Enquiries for [PERSON_NAME][GEOGRAPHIC_DATA] - [GEOGRAPHIC_DATA]" at bounding box center [501, 66] width 371 height 11
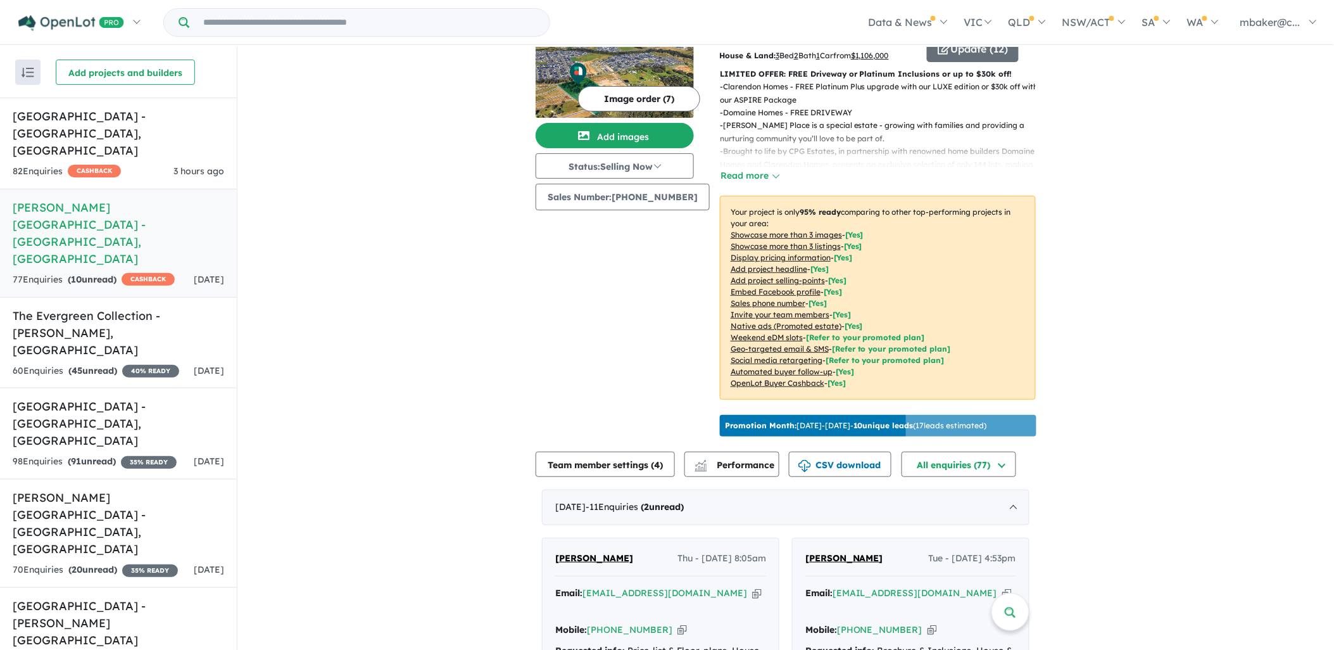
scroll to position [211, 0]
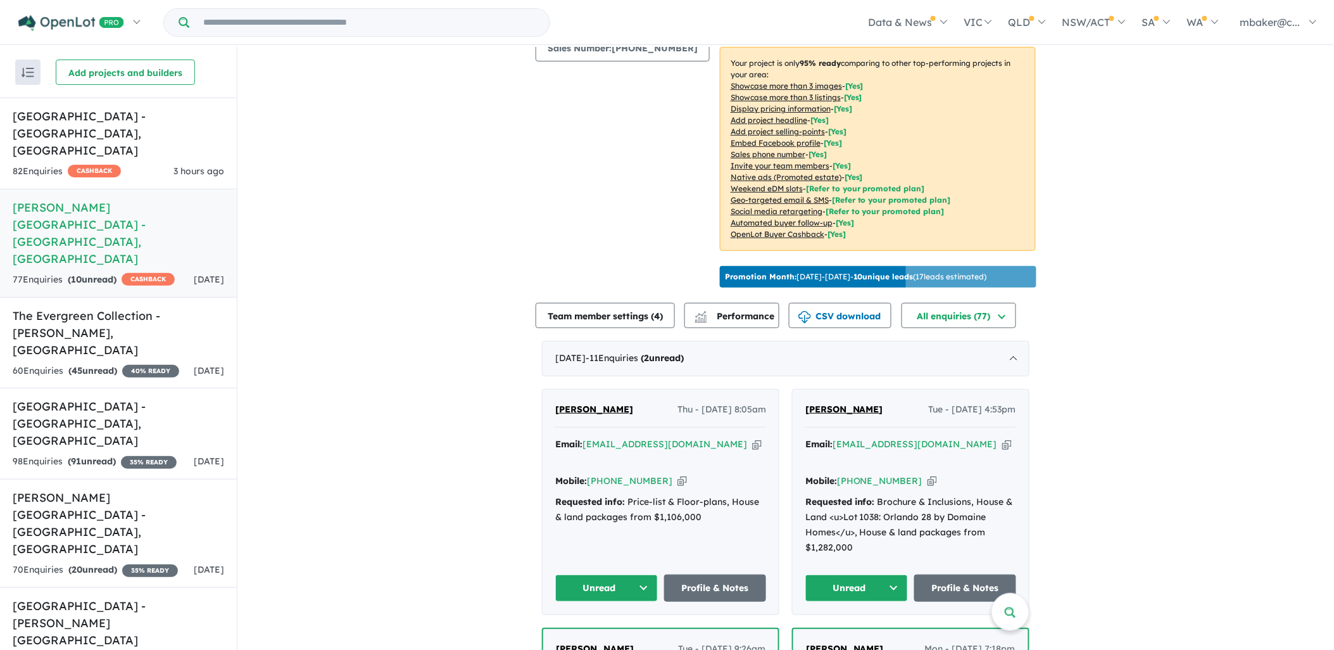
click at [841, 403] on span "[PERSON_NAME]" at bounding box center [844, 408] width 78 height 11
click at [881, 574] on button "Unread" at bounding box center [856, 587] width 103 height 27
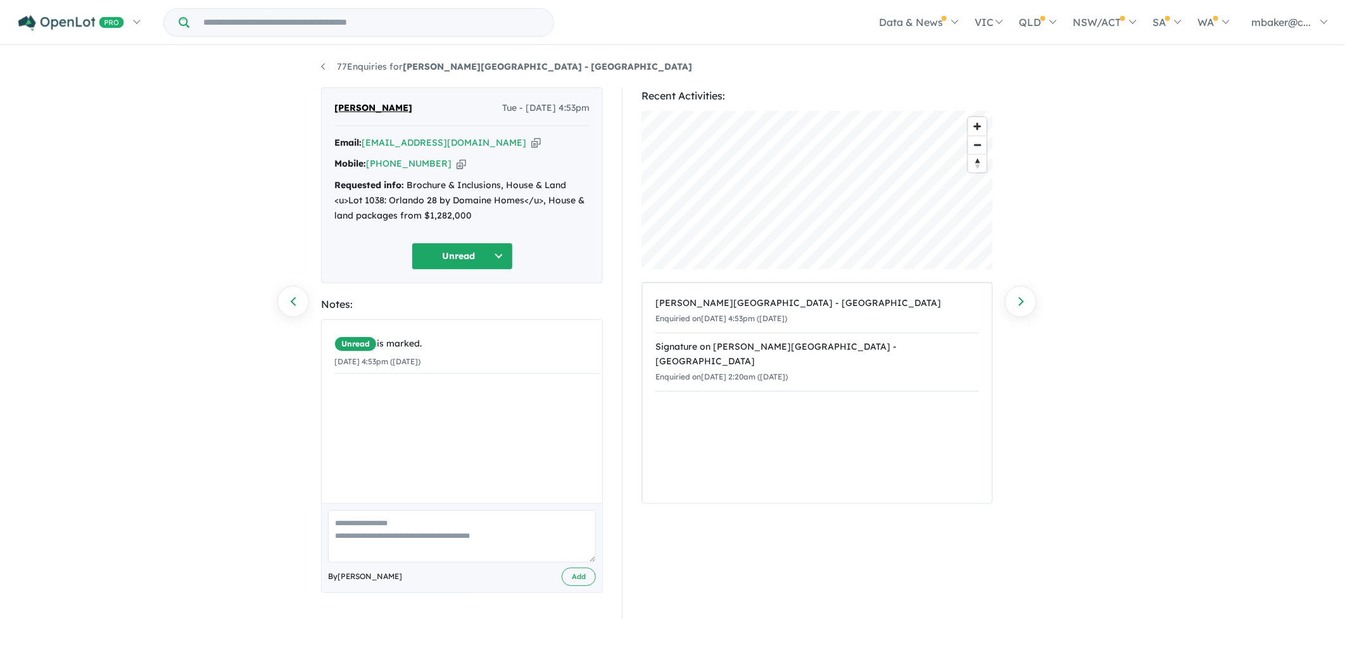
click at [531, 146] on icon "button" at bounding box center [535, 142] width 9 height 13
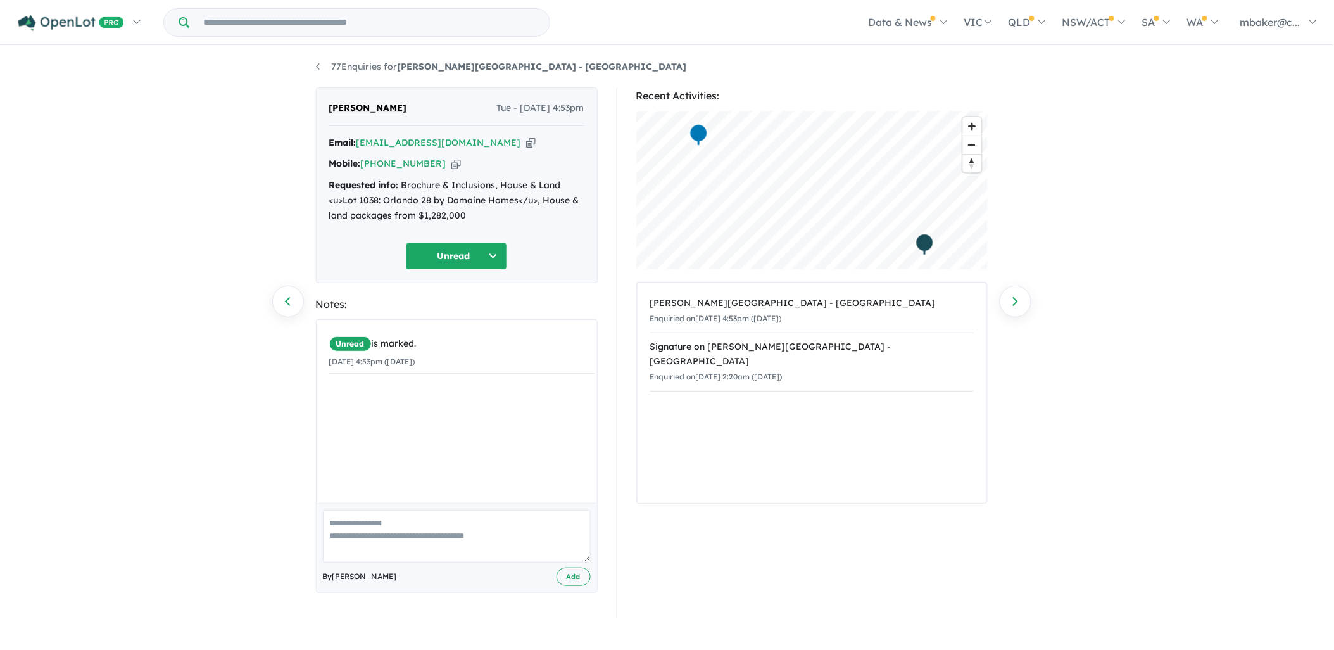
click at [483, 207] on div "Requested info: Brochure & Inclusions, House & Land <u>Lot 1038: Orlando 28 by …" at bounding box center [456, 200] width 255 height 45
drag, startPoint x: 488, startPoint y: 217, endPoint x: 327, endPoint y: 191, distance: 163.5
click at [327, 191] on div "Adeel ali Tue - 16/09/2025, 4:53pm Email: adeel_prasla@yahoo.com Copied! Mobile…" at bounding box center [457, 185] width 282 height 196
copy div "Requested info: Brochure & Inclusions, House & Land <u>Lot 1038: Orlando 28 by …"
click at [465, 263] on button "Unread" at bounding box center [456, 255] width 101 height 27
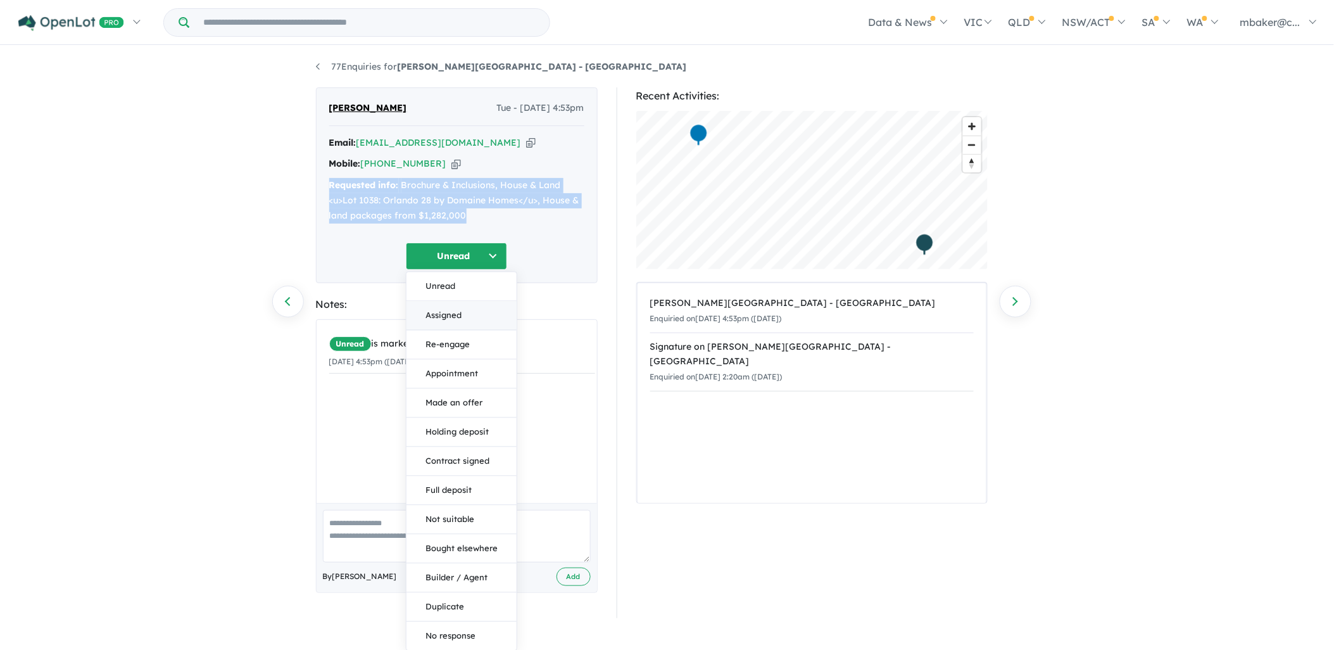
click at [462, 325] on button "Assigned" at bounding box center [461, 315] width 110 height 29
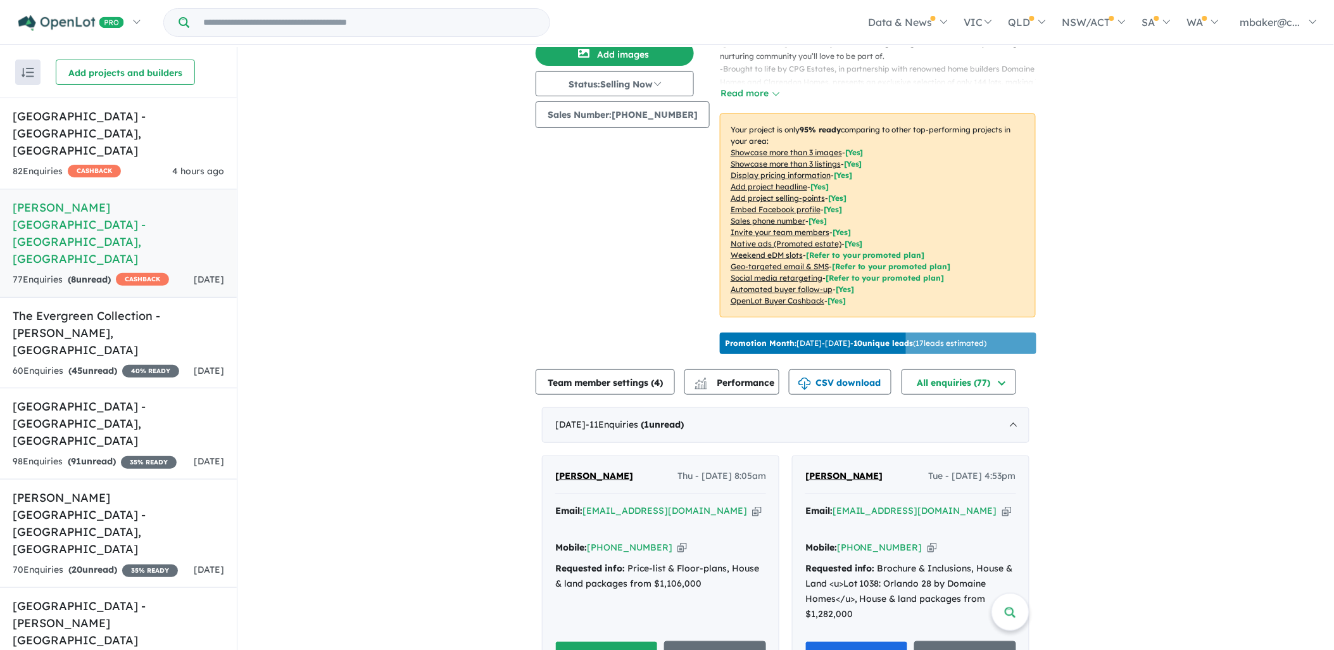
scroll to position [211, 0]
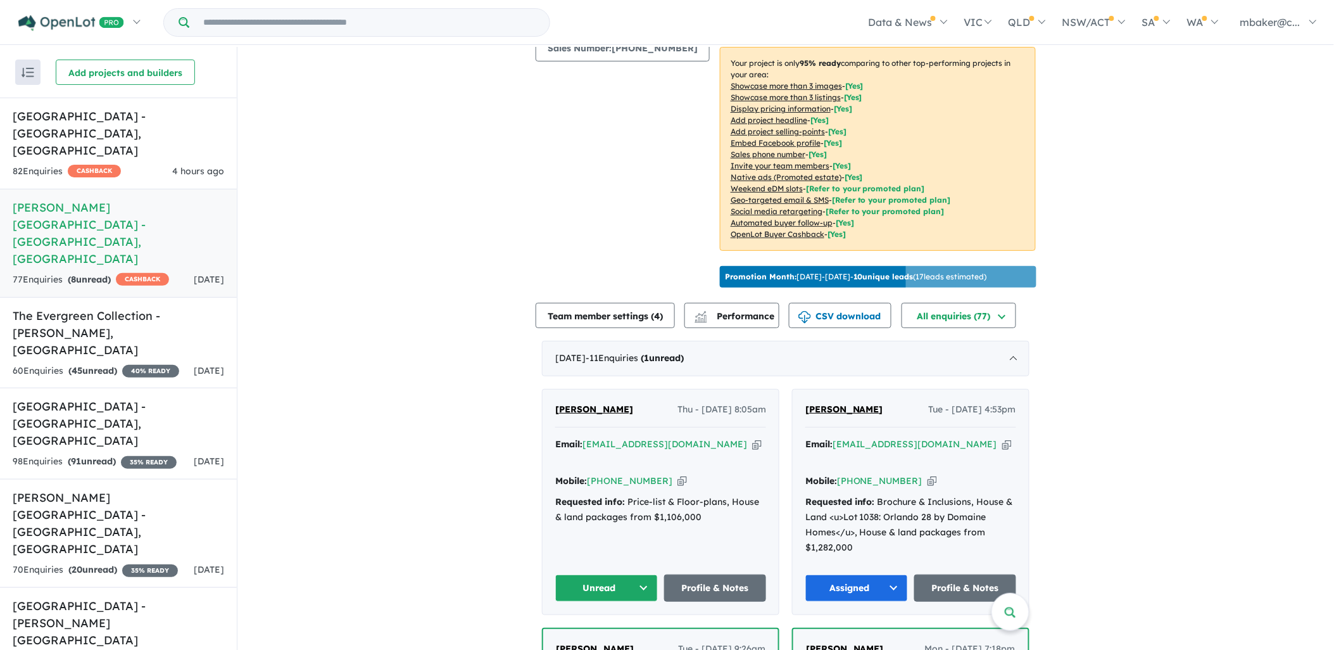
click at [597, 403] on span "[PERSON_NAME]" at bounding box center [594, 408] width 78 height 11
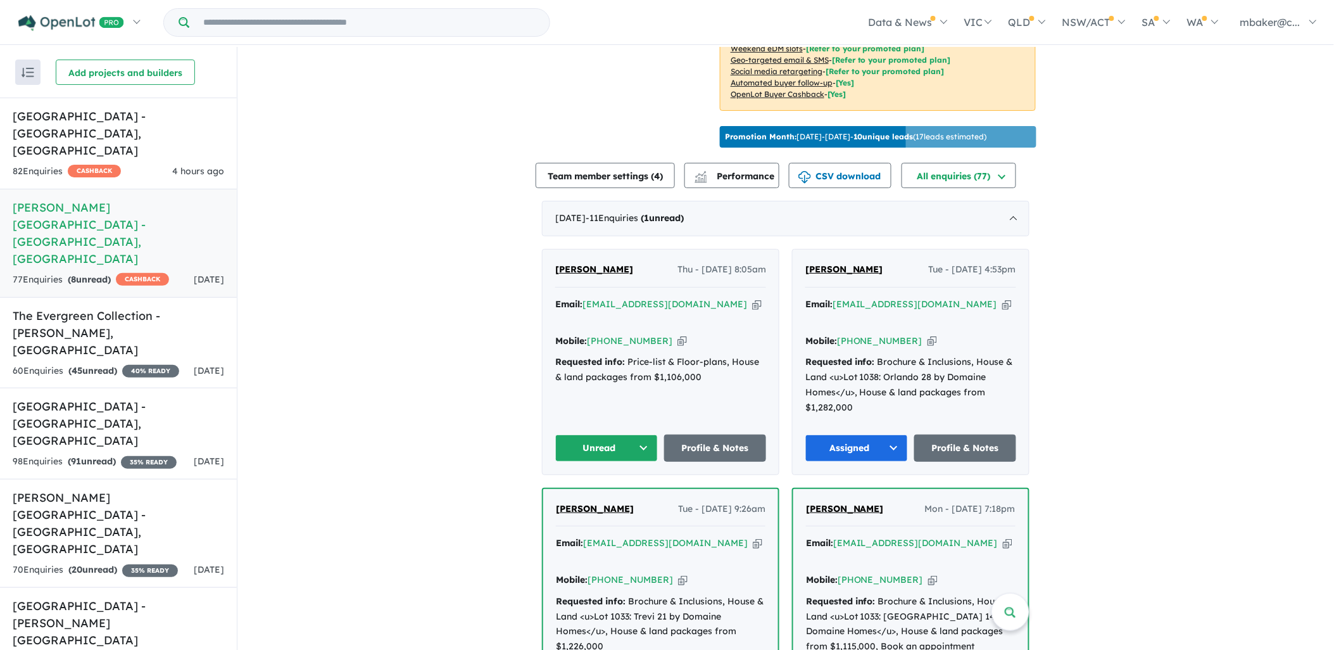
scroll to position [422, 0]
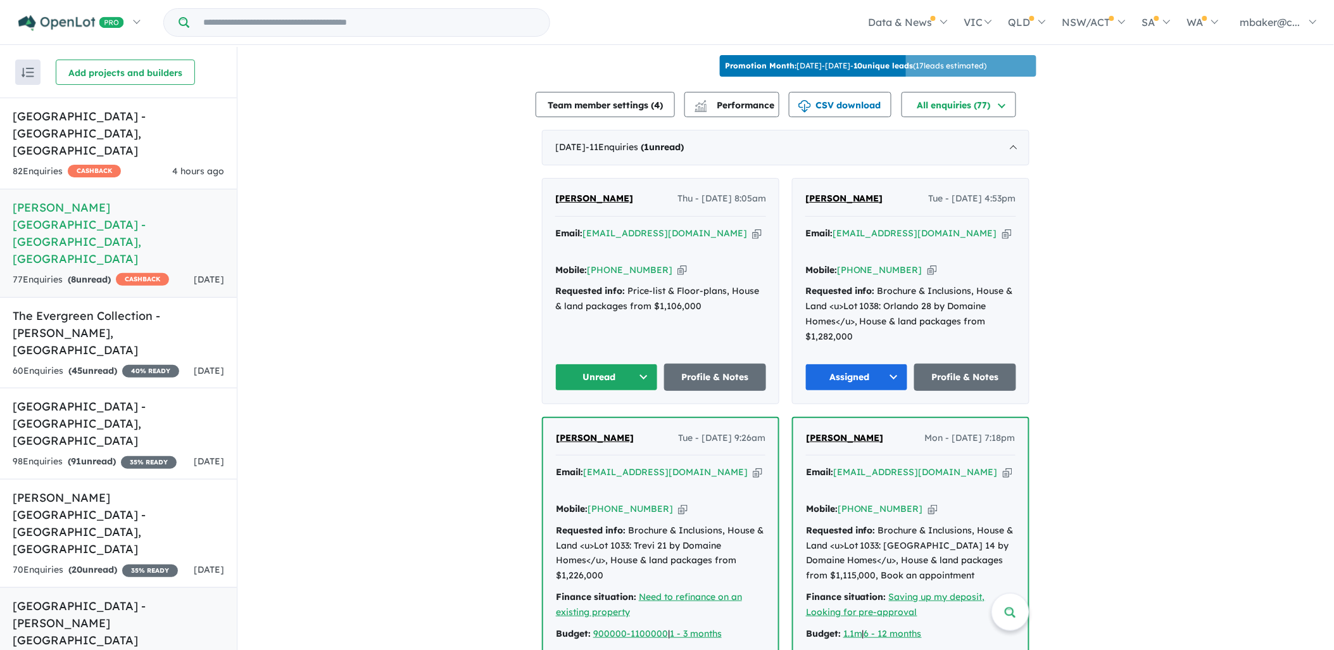
click at [120, 597] on h5 "[GEOGRAPHIC_DATA] - [PERSON_NAME][GEOGRAPHIC_DATA][PERSON_NAME] , [GEOGRAPHIC_D…" at bounding box center [118, 639] width 211 height 85
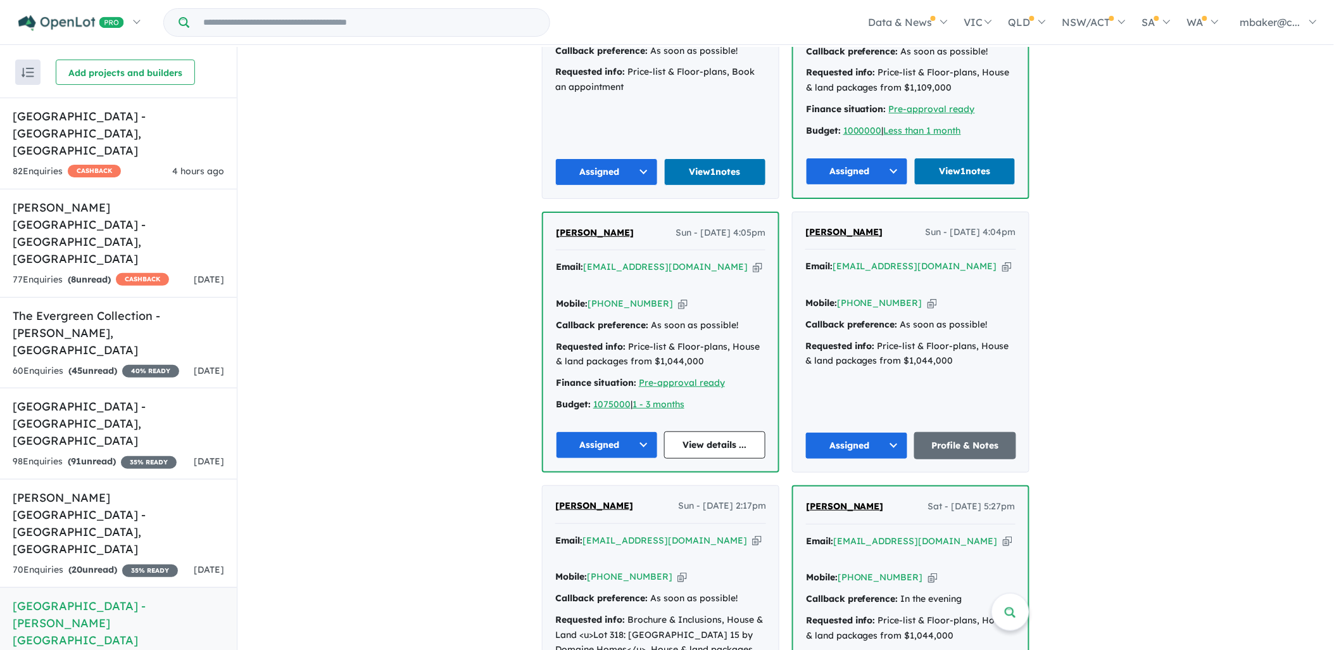
scroll to position [4, 0]
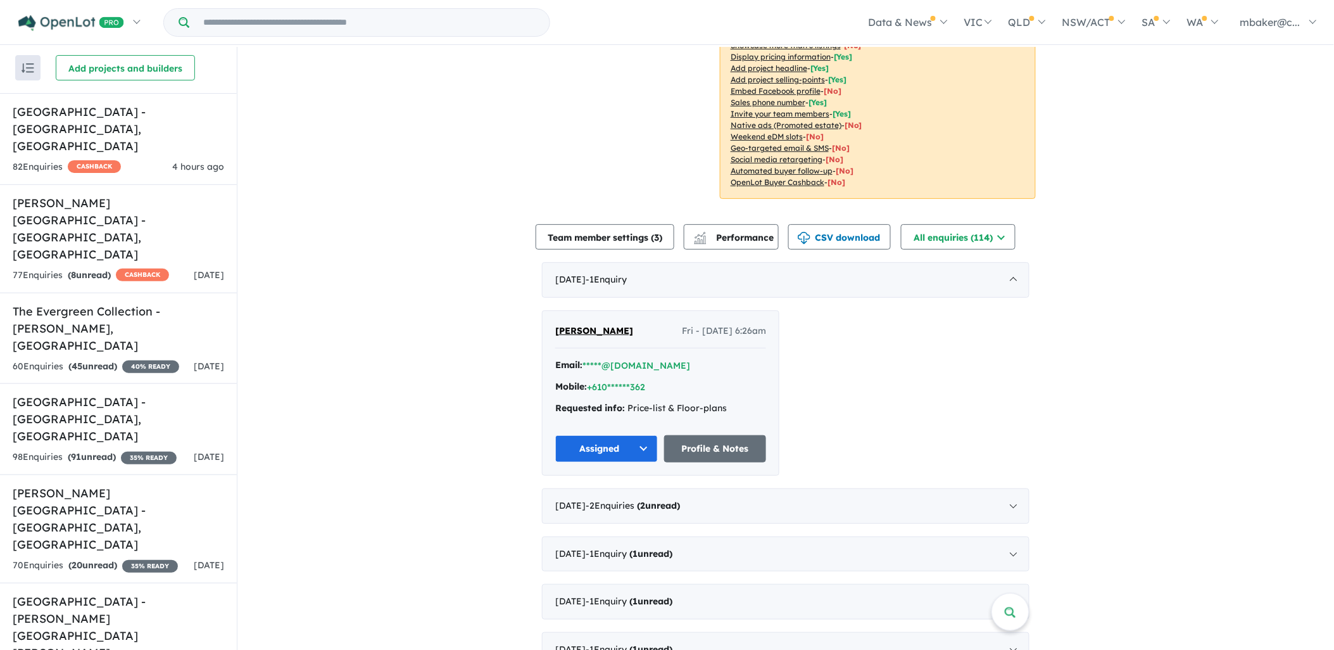
scroll to position [281, 0]
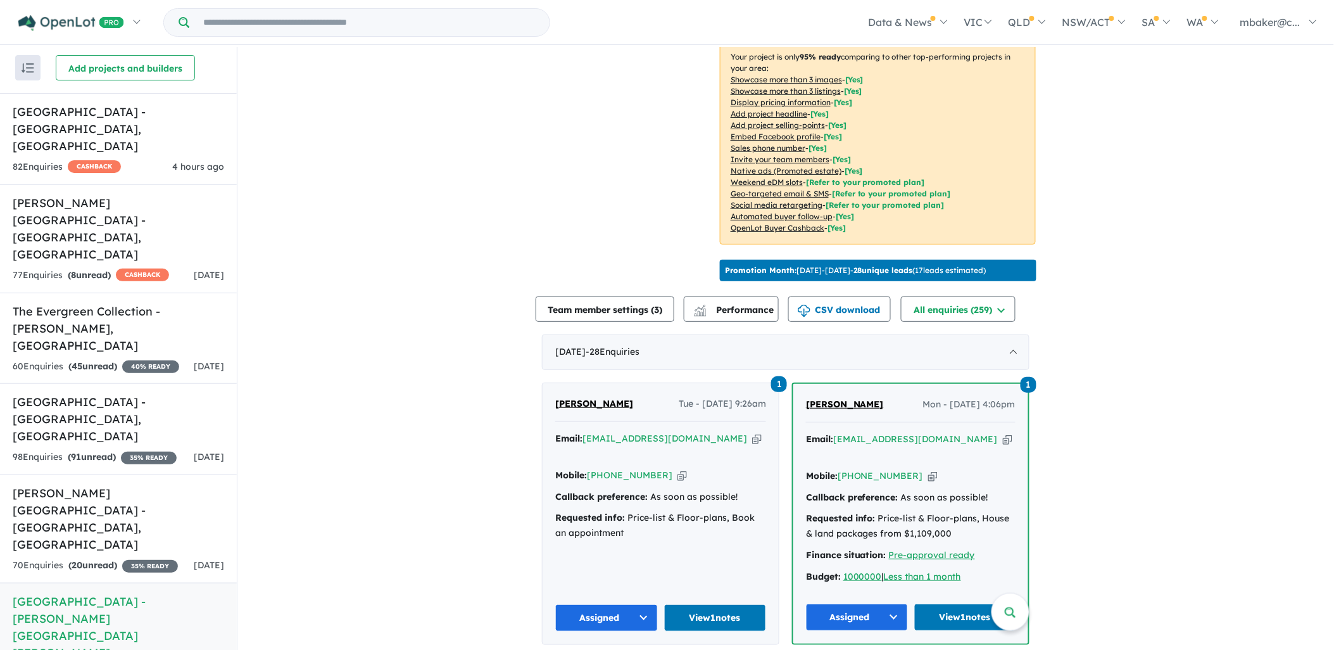
scroll to position [258, 0]
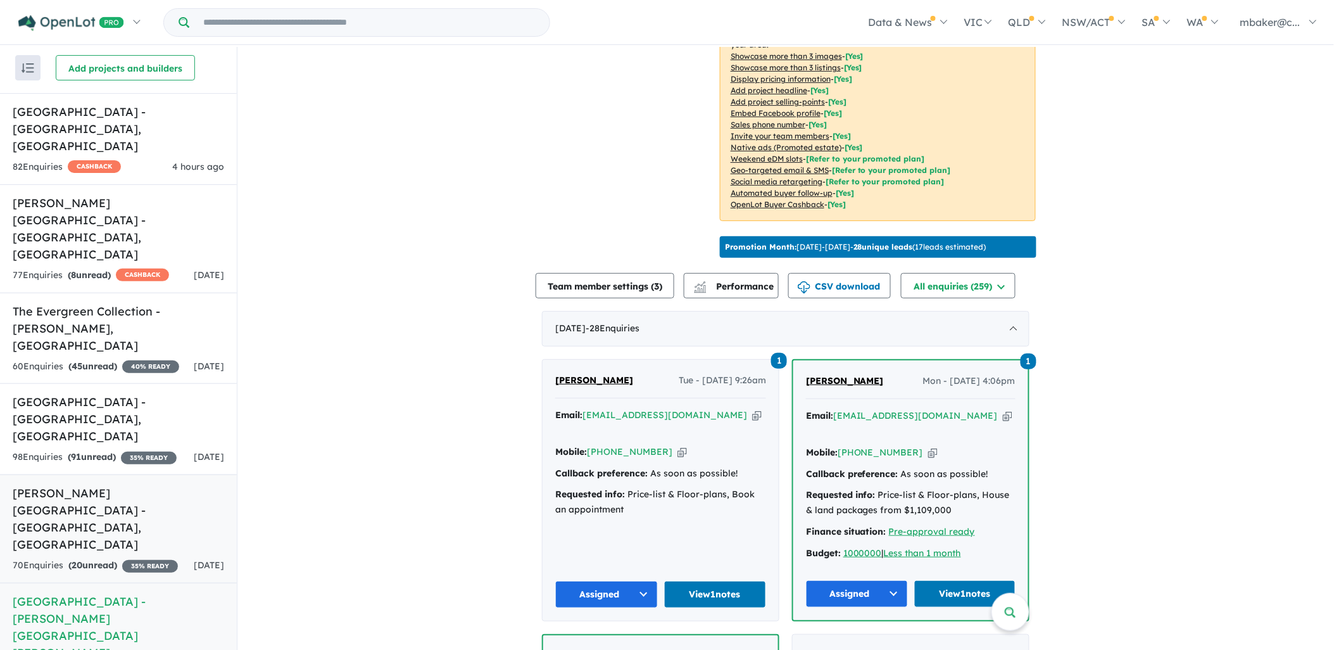
click at [60, 484] on h5 "Tenison Heights Estate - Lochinvar , NSW" at bounding box center [118, 518] width 211 height 68
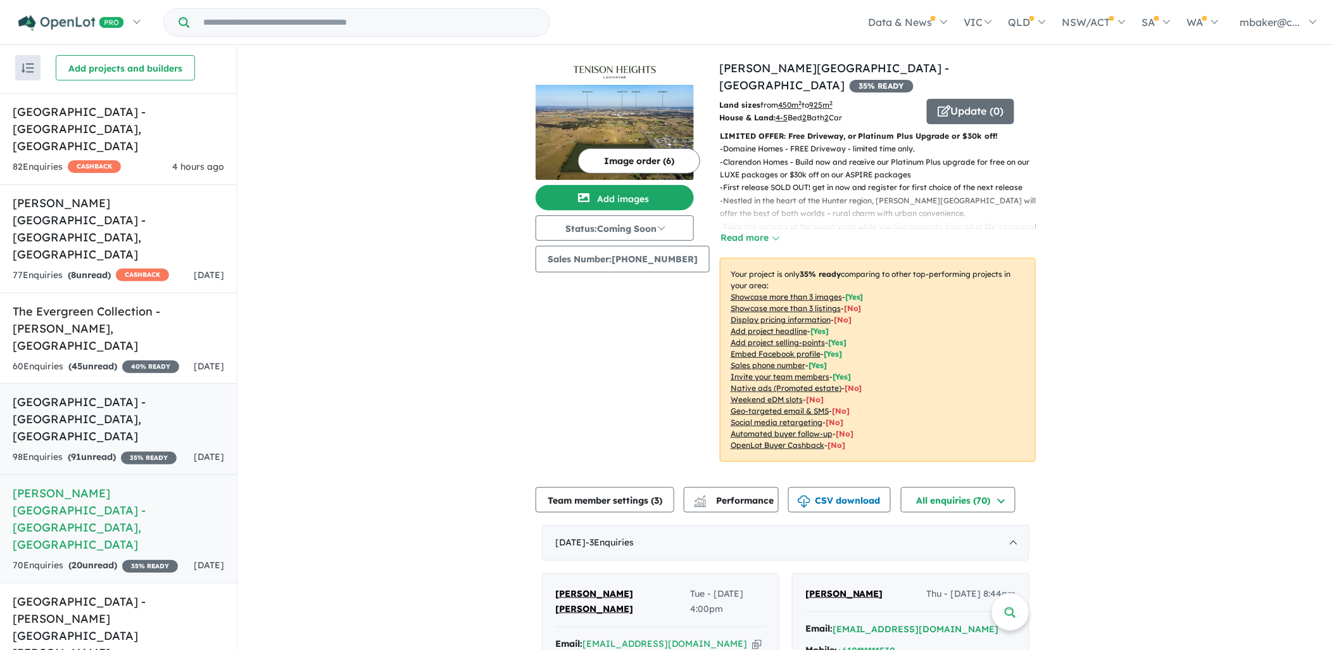
click at [132, 393] on h5 "High Grove Estate - Box Hill , NSW" at bounding box center [118, 418] width 211 height 51
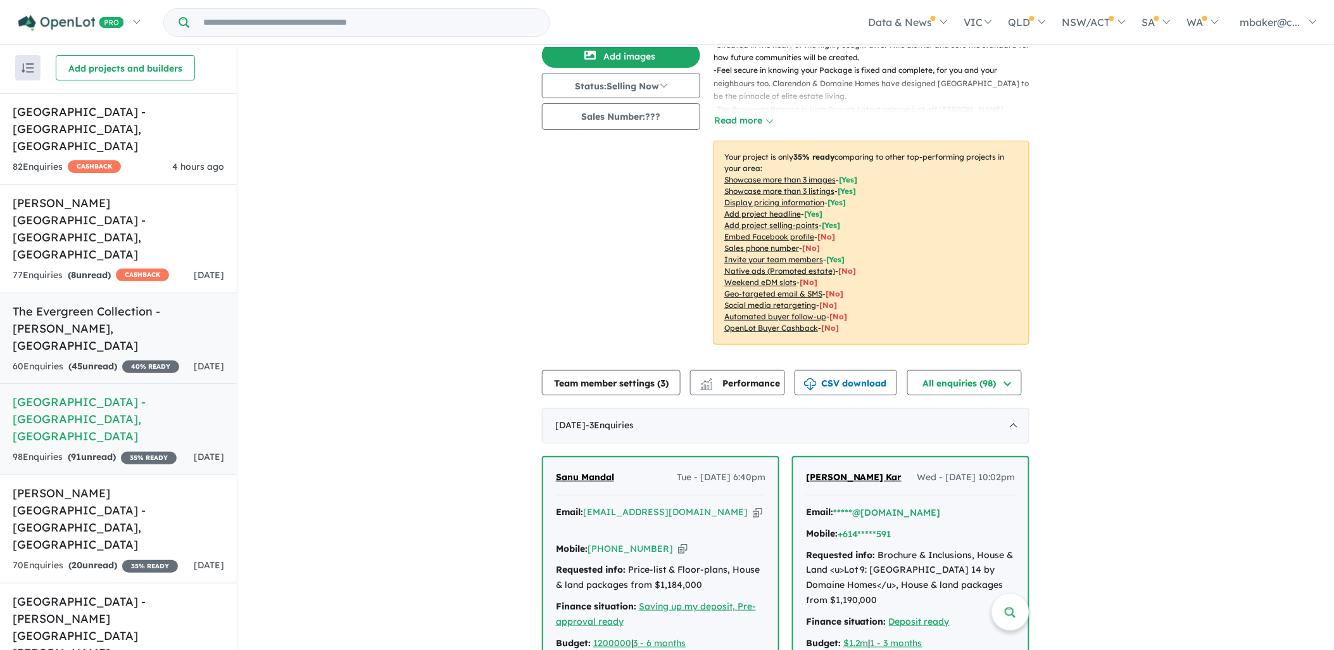
scroll to position [92, 0]
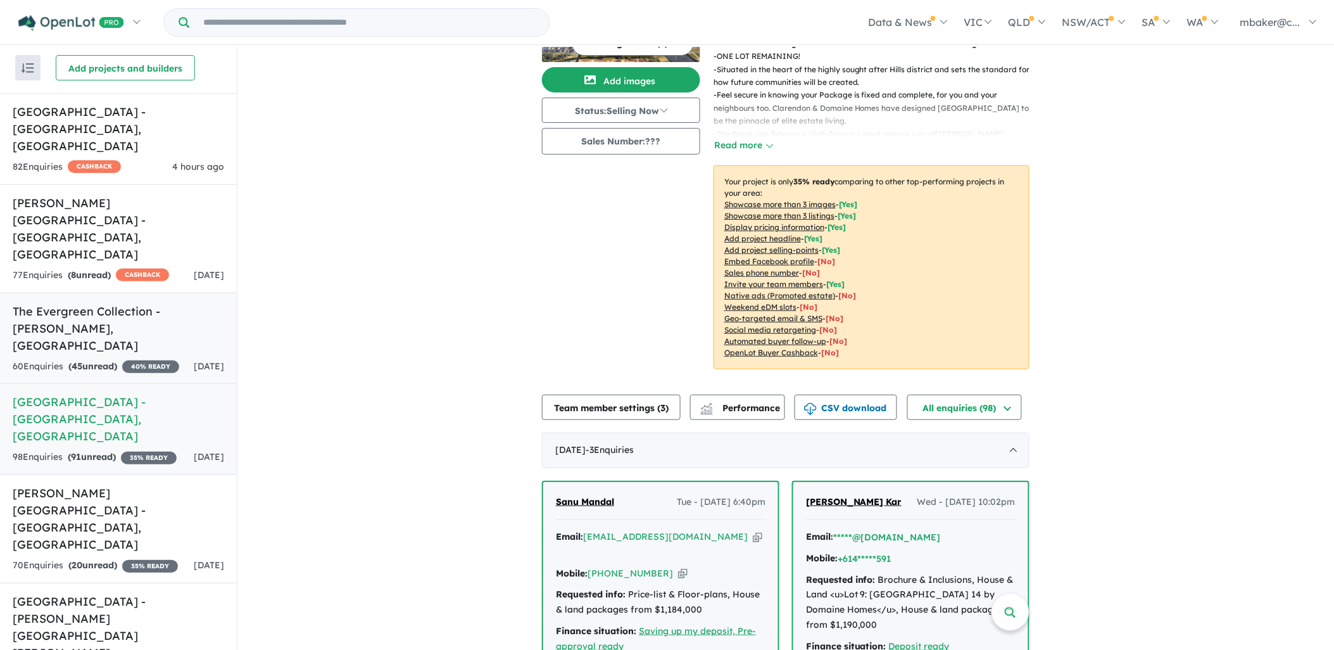
click at [101, 292] on link "The Evergreen Collection - Calderwood , NSW 60 Enquir ies ( 45 unread) 40 % REA…" at bounding box center [118, 338] width 237 height 92
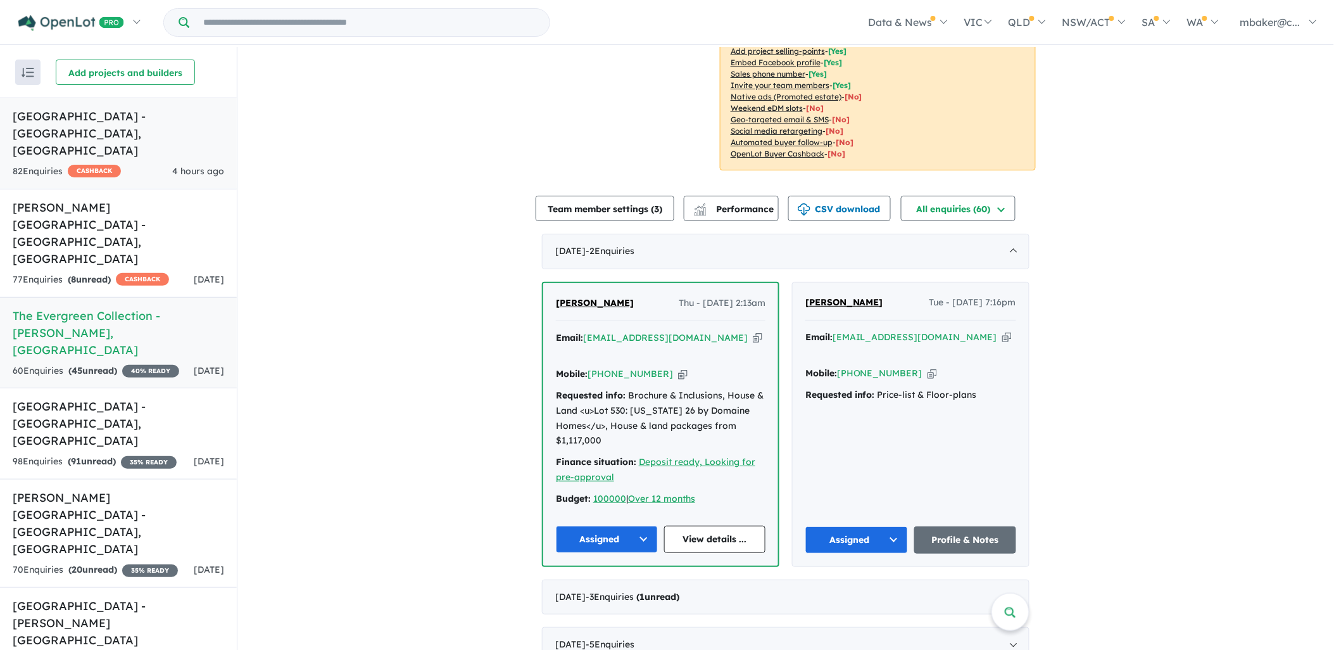
drag, startPoint x: 101, startPoint y: 122, endPoint x: 108, endPoint y: 119, distance: 7.1
click at [101, 124] on h5 "Ridgehaven Estate - Elderslie , NSW" at bounding box center [118, 133] width 211 height 51
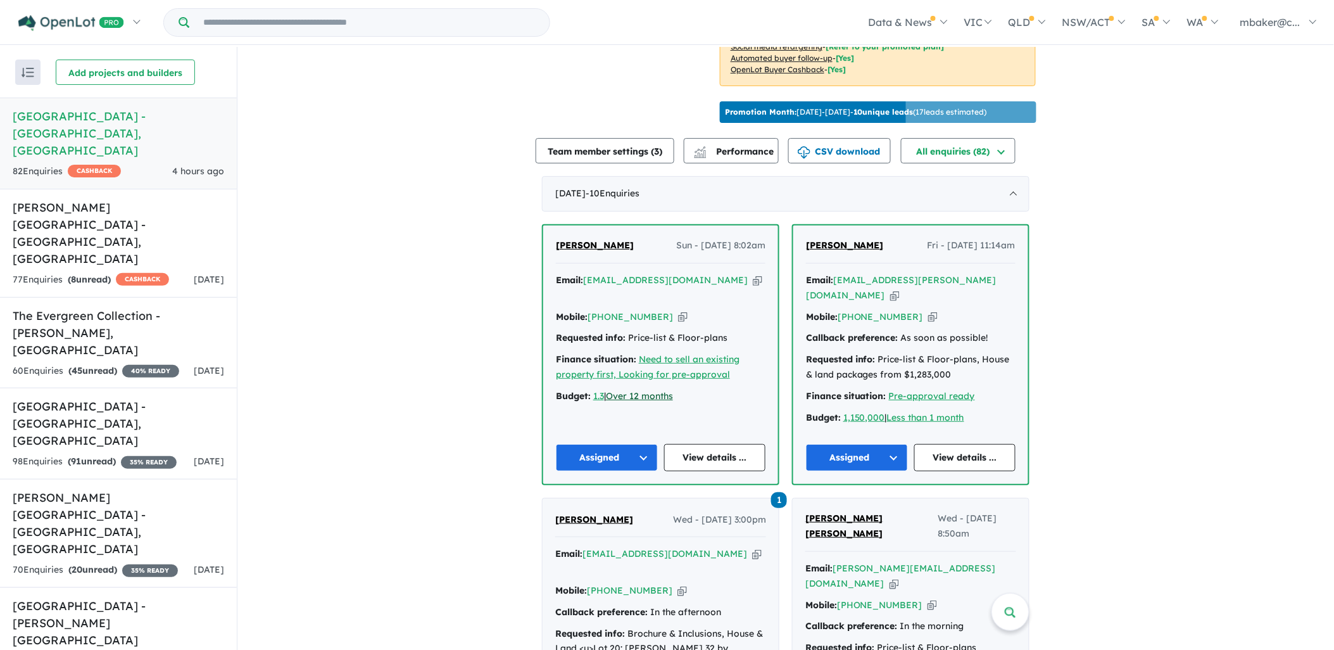
scroll to position [351, 0]
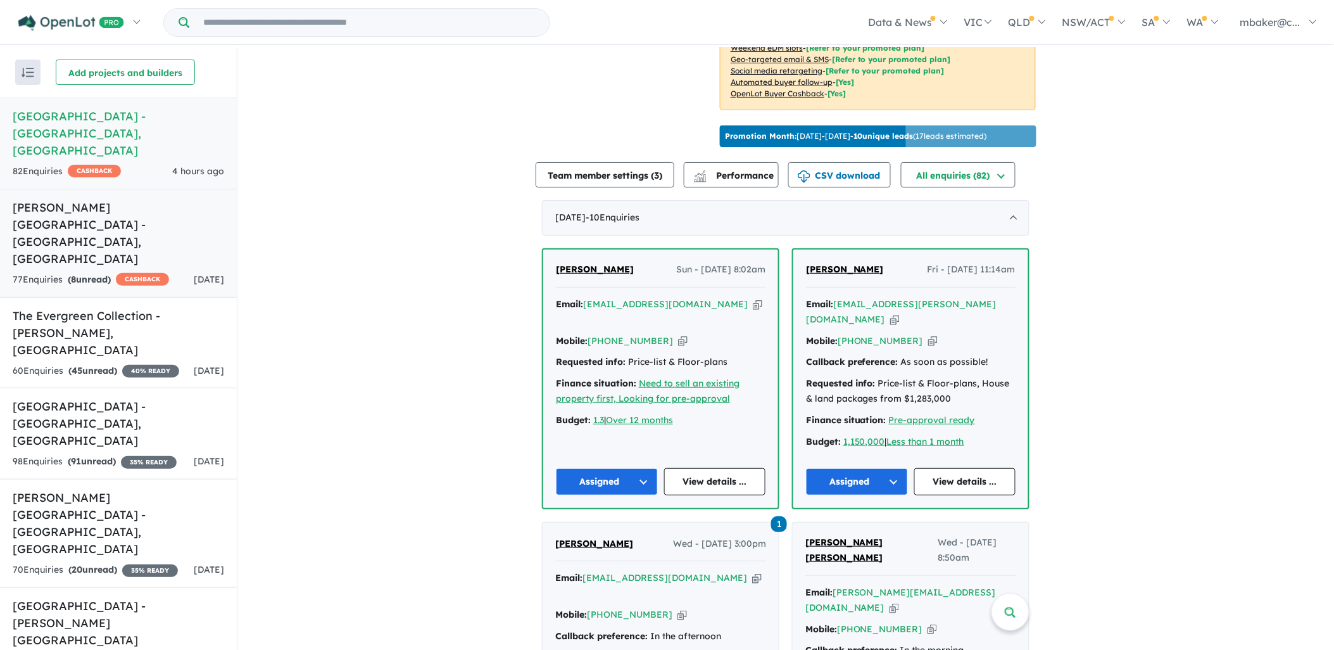
click at [108, 272] on div "77 Enquir ies ( 8 unread) CASHBACK" at bounding box center [91, 279] width 156 height 15
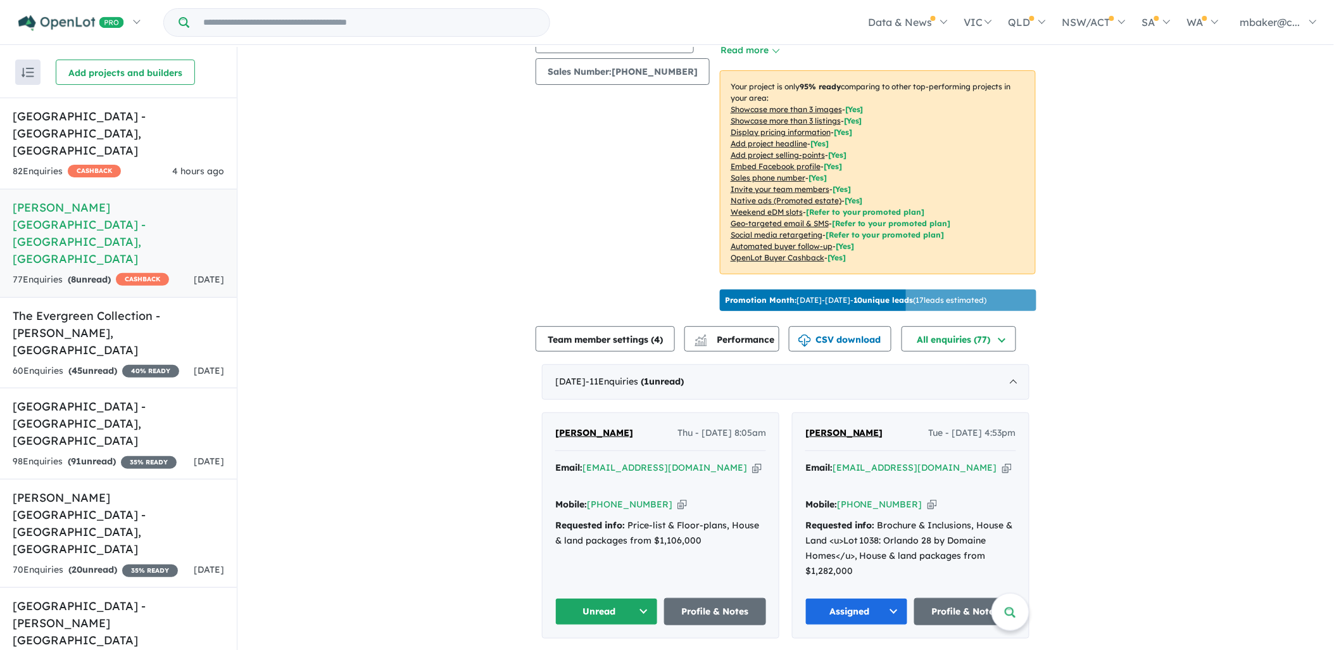
scroll to position [258, 0]
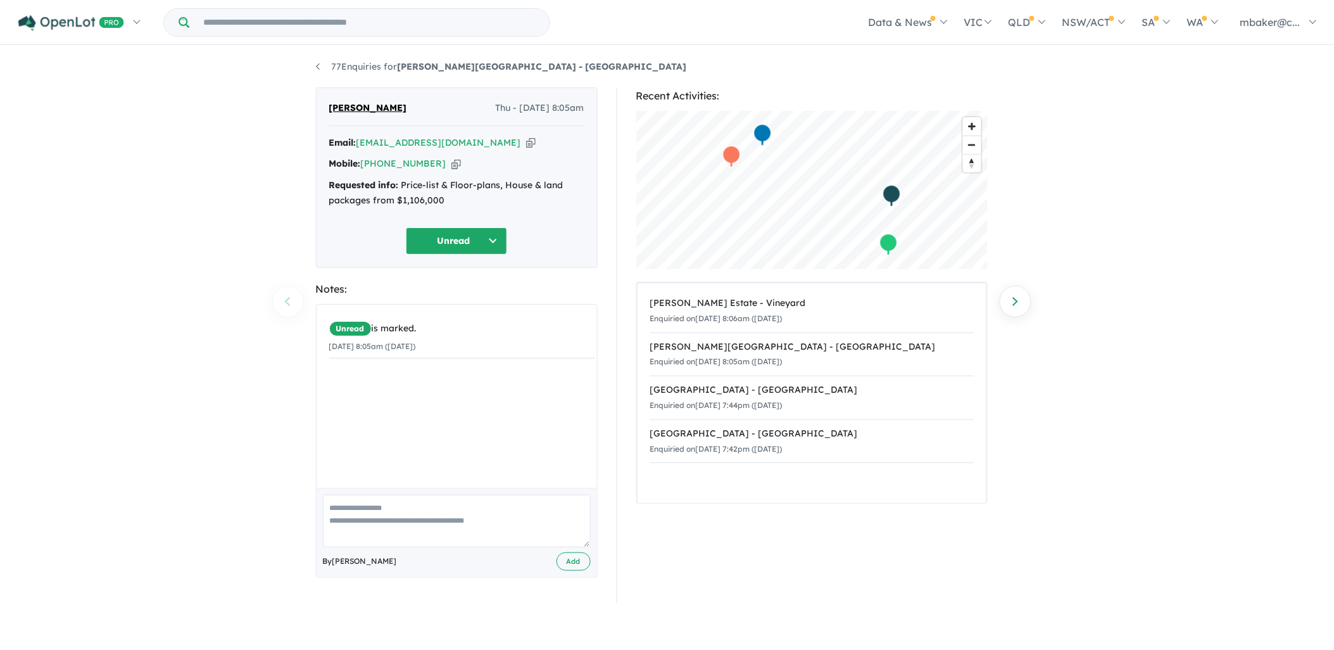
click at [526, 143] on icon "button" at bounding box center [530, 142] width 9 height 13
click at [526, 141] on icon "button" at bounding box center [530, 142] width 9 height 13
click at [451, 163] on icon "button" at bounding box center [455, 163] width 9 height 13
drag, startPoint x: 465, startPoint y: 203, endPoint x: 330, endPoint y: 187, distance: 135.8
click at [330, 187] on div "Requested info: Price-list & Floor-plans, House & land packages from $1,106,000" at bounding box center [456, 193] width 255 height 30
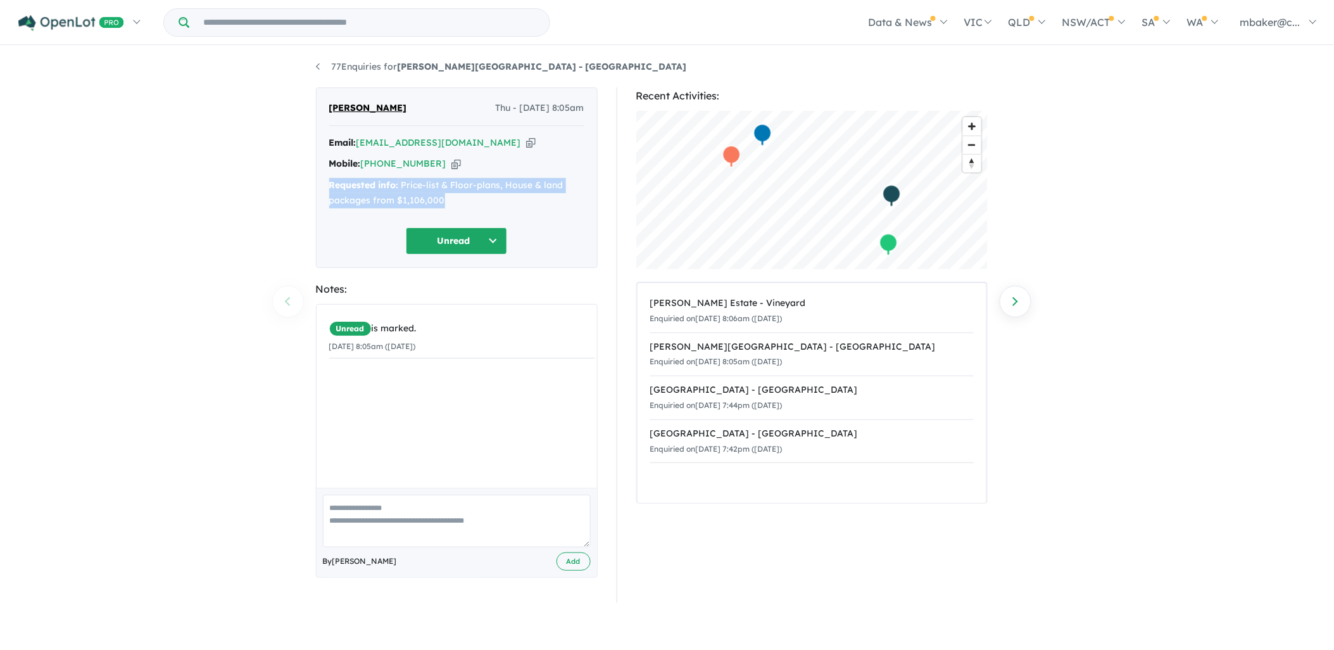
copy div "Requested info: Price-list & Floor-plans, House & land packages from $1,106,000"
click at [460, 243] on button "Unread" at bounding box center [456, 240] width 101 height 27
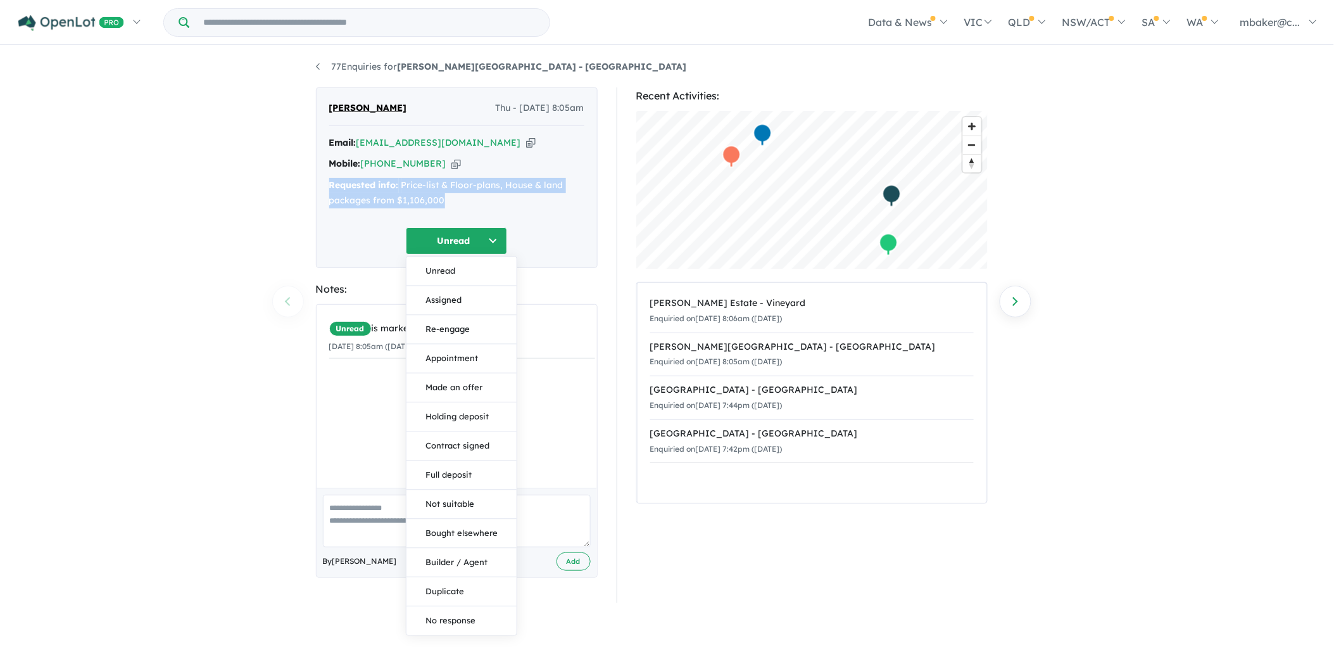
drag, startPoint x: 477, startPoint y: 296, endPoint x: 496, endPoint y: 263, distance: 38.9
click at [476, 296] on button "Assigned" at bounding box center [461, 300] width 110 height 29
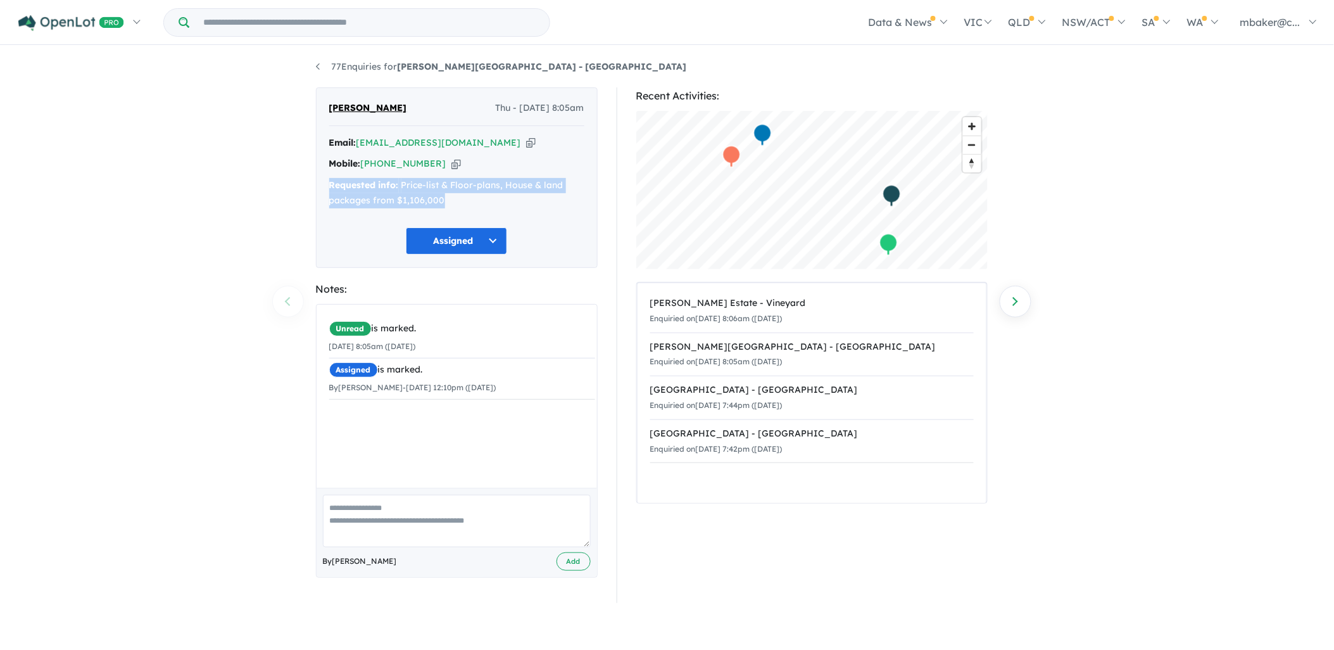
click at [459, 241] on button "Assigned" at bounding box center [456, 240] width 101 height 27
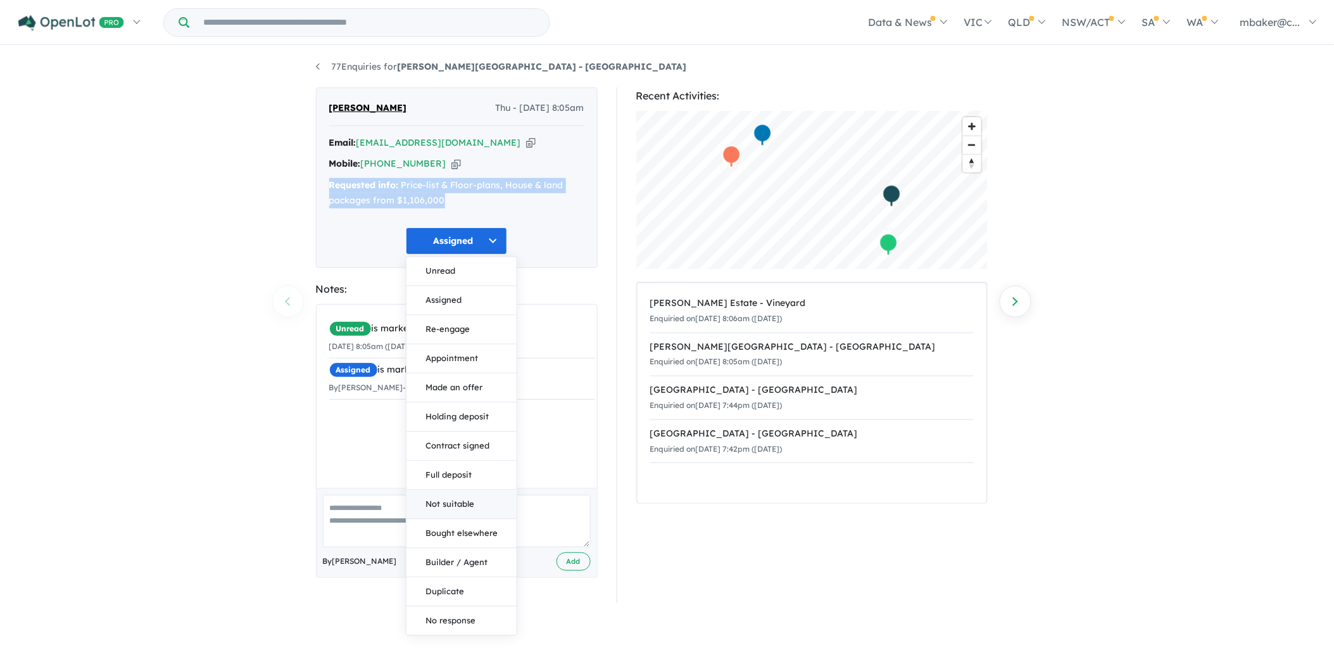
click at [463, 501] on button "Not suitable" at bounding box center [461, 503] width 110 height 29
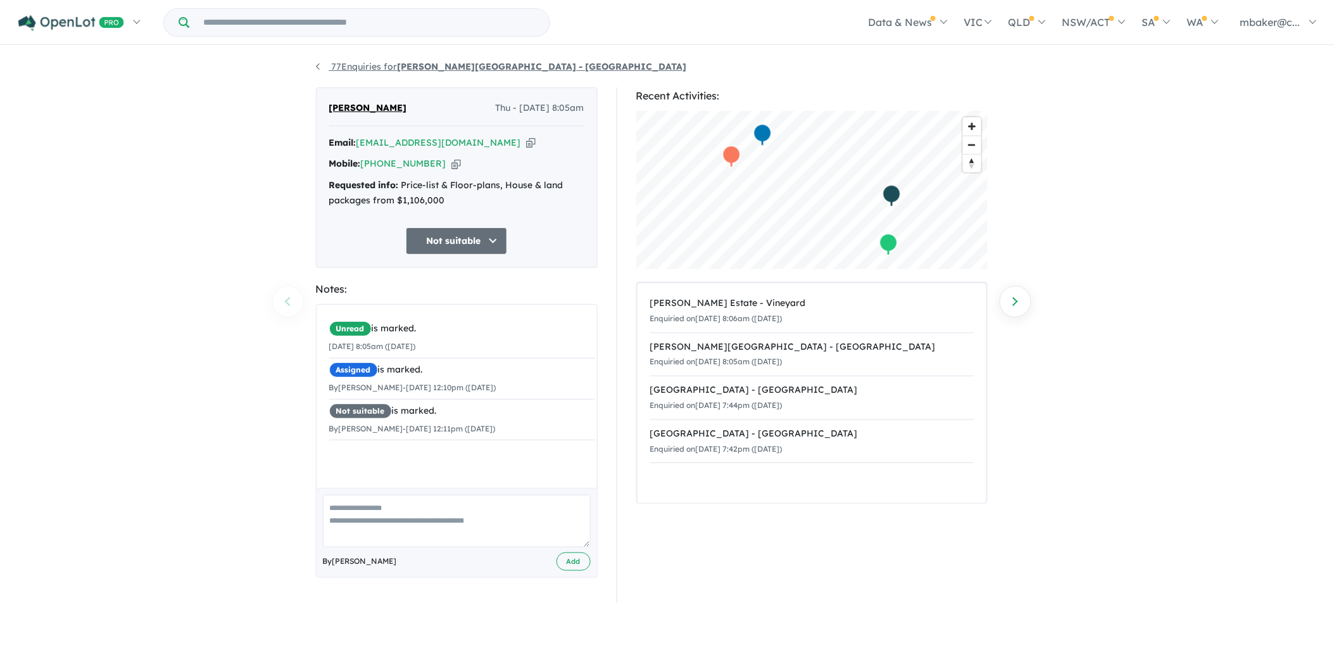
drag, startPoint x: 371, startPoint y: 60, endPoint x: 372, endPoint y: 71, distance: 11.4
click at [371, 67] on li "77 Enquiries for [PERSON_NAME][GEOGRAPHIC_DATA] - [GEOGRAPHIC_DATA]" at bounding box center [501, 67] width 371 height 15
click at [372, 70] on link "77 Enquiries for [PERSON_NAME][GEOGRAPHIC_DATA] - [GEOGRAPHIC_DATA]" at bounding box center [501, 66] width 371 height 11
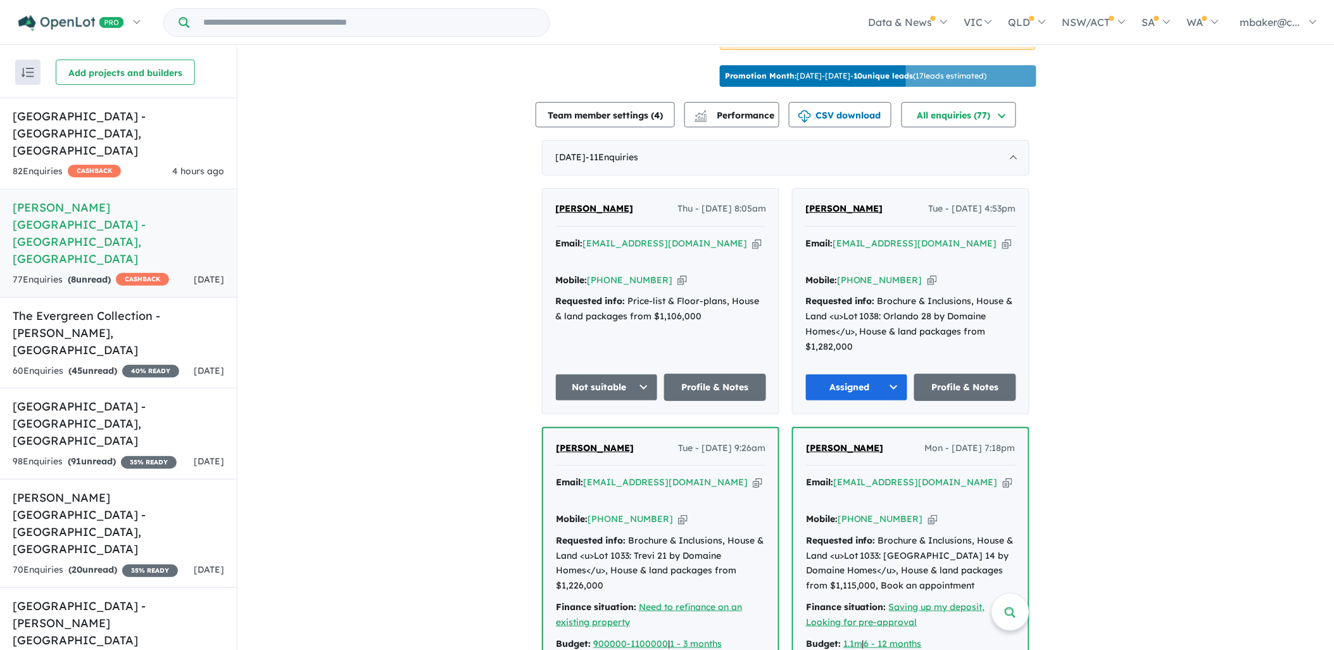
scroll to position [281, 0]
